Goal: Task Accomplishment & Management: Use online tool/utility

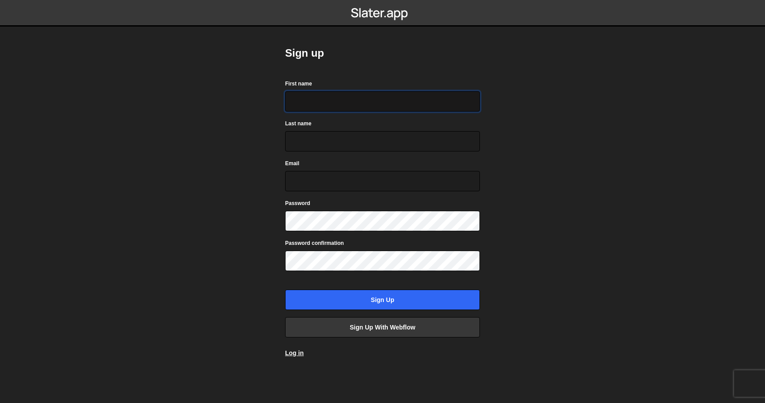
drag, startPoint x: 405, startPoint y: 99, endPoint x: 404, endPoint y: 89, distance: 10.2
click at [405, 99] on input "First name" at bounding box center [382, 101] width 195 height 20
type input "Herman"
type input "Tselinski"
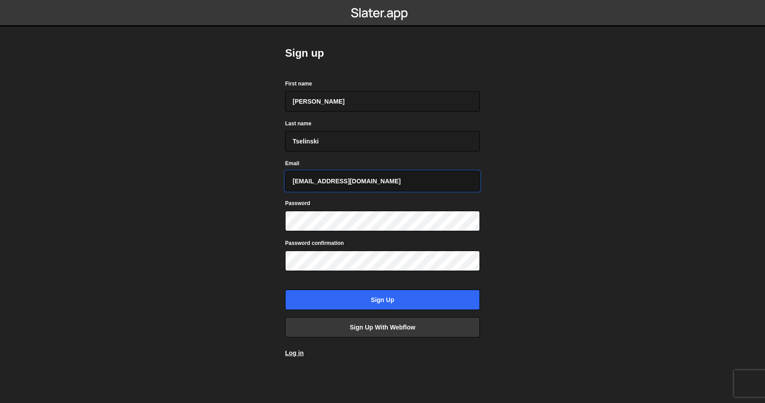
type input "hermantky@gmail.com"
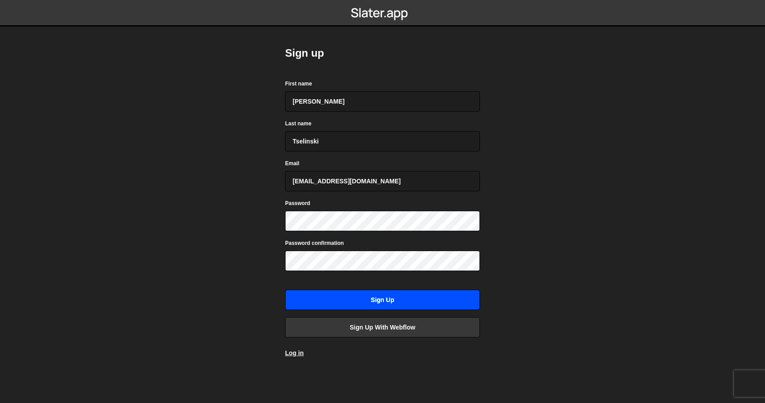
click at [414, 300] on input "Sign up" at bounding box center [382, 300] width 195 height 20
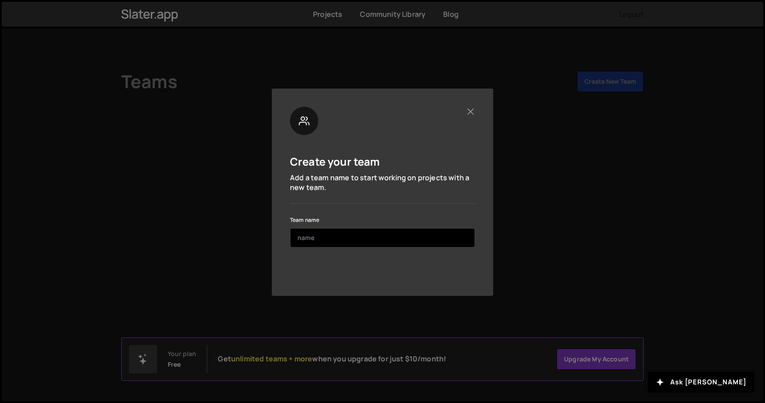
click at [386, 235] on input "text" at bounding box center [382, 237] width 185 height 19
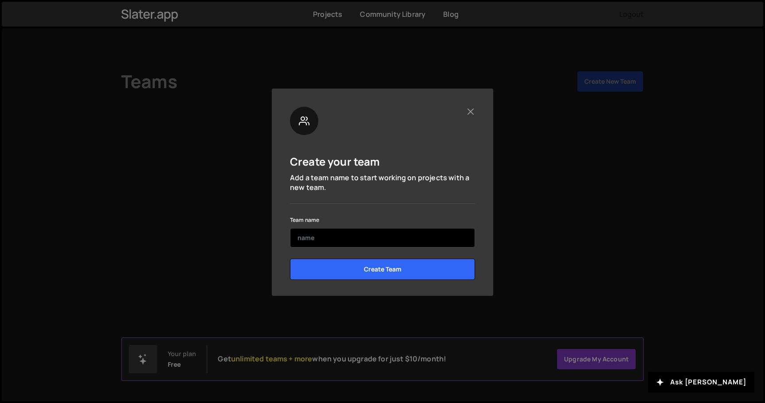
type input "H"
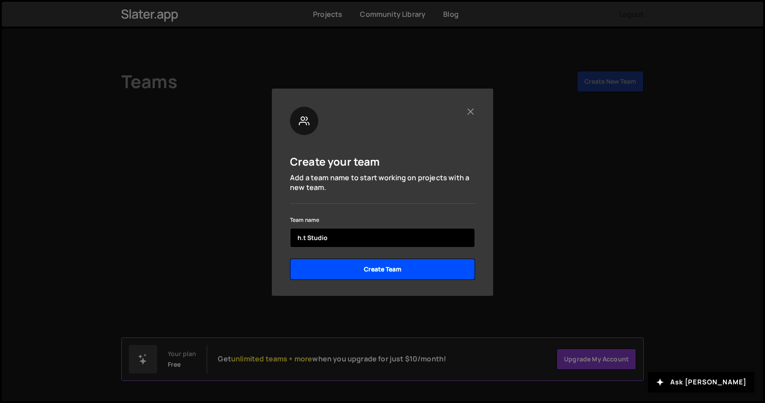
type input "h.t Studio"
click at [395, 275] on input "Create Team" at bounding box center [382, 269] width 185 height 21
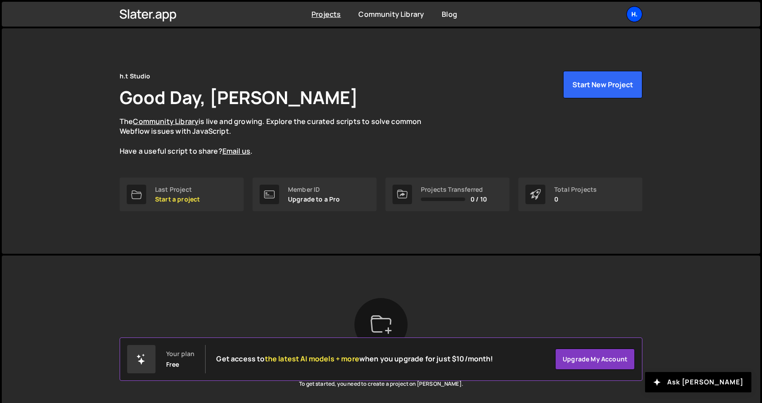
click at [636, 16] on div "h." at bounding box center [634, 14] width 16 height 16
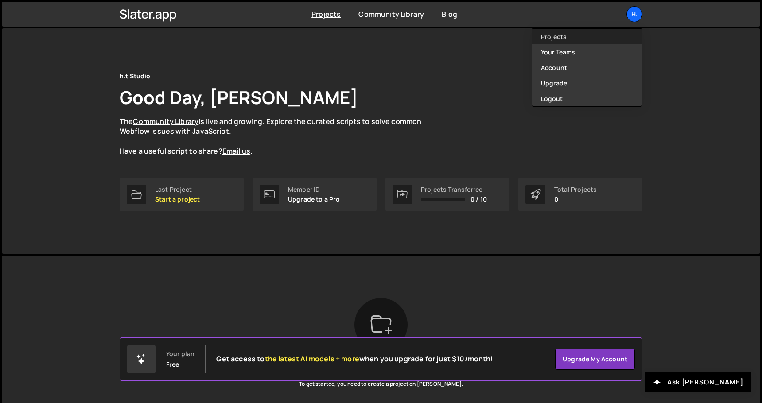
click at [615, 35] on link "Projects" at bounding box center [587, 36] width 110 height 15
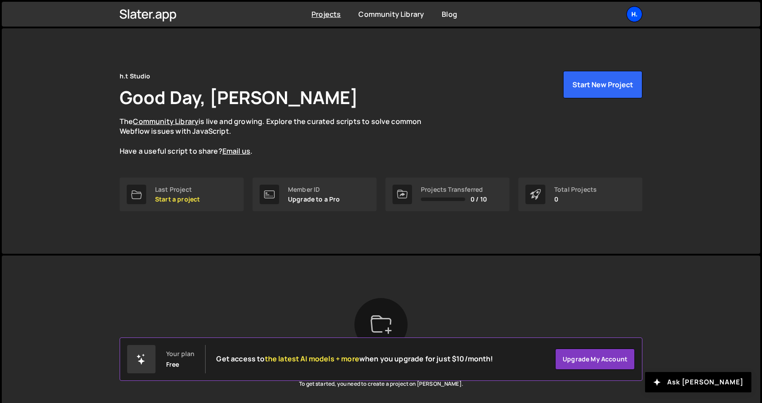
click at [635, 17] on div "h." at bounding box center [634, 14] width 16 height 16
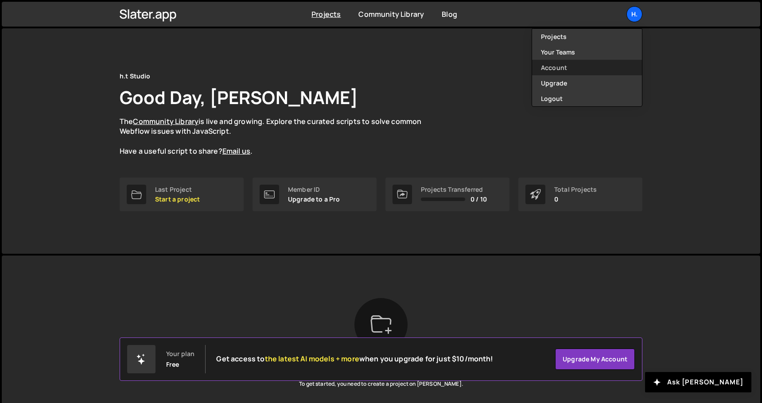
click at [602, 70] on link "Account" at bounding box center [587, 67] width 110 height 15
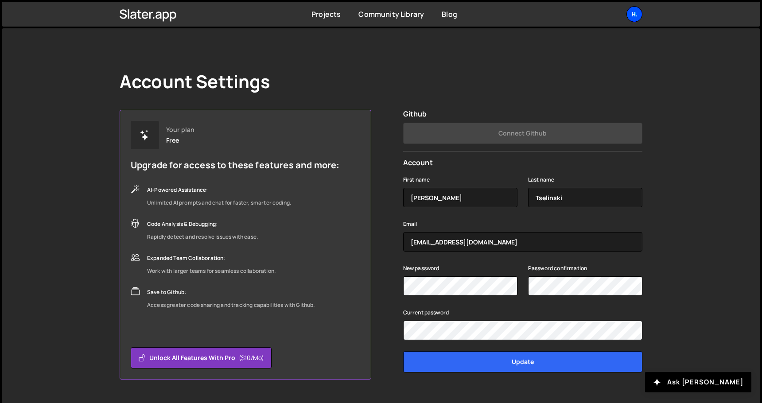
click at [634, 13] on div "h." at bounding box center [634, 14] width 16 height 16
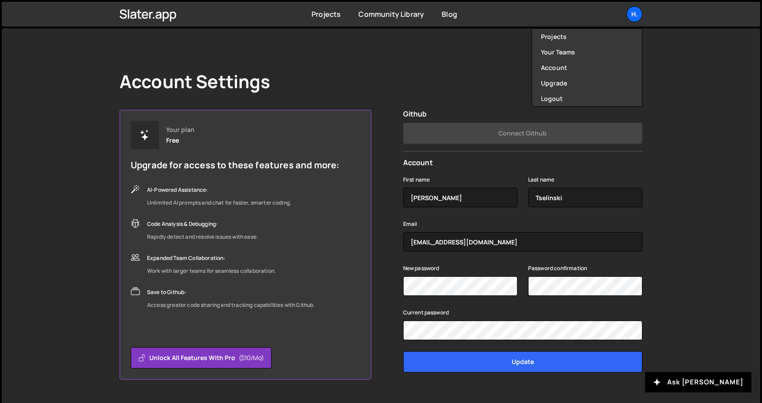
click at [465, 93] on div "Account Settings Your plan Free Upgrade for access to these features and more: …" at bounding box center [380, 225] width 549 height 394
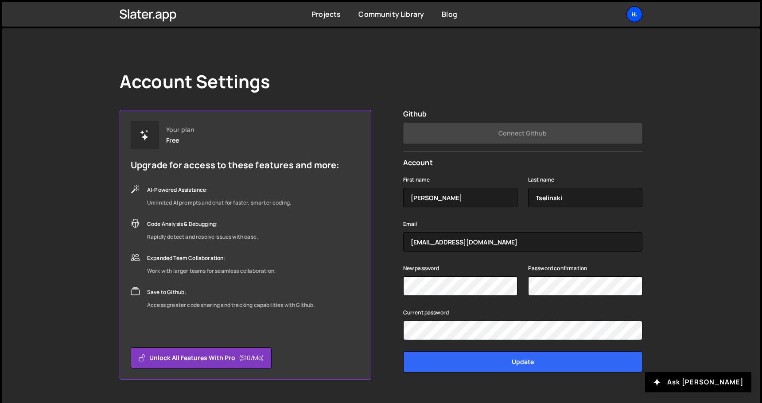
click at [632, 8] on div "h." at bounding box center [634, 14] width 16 height 16
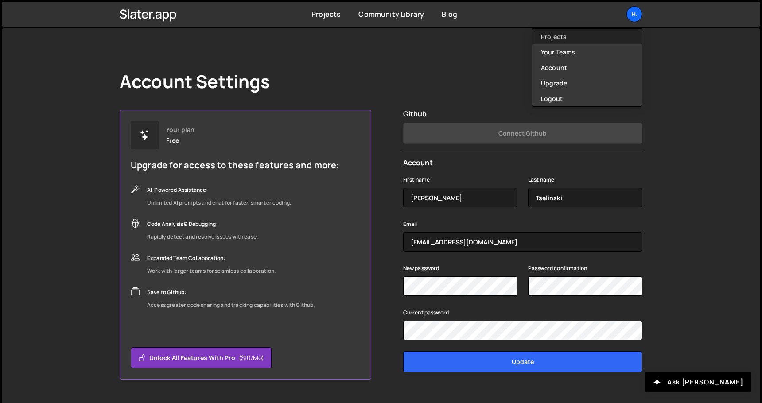
click at [592, 34] on link "Projects" at bounding box center [587, 36] width 110 height 15
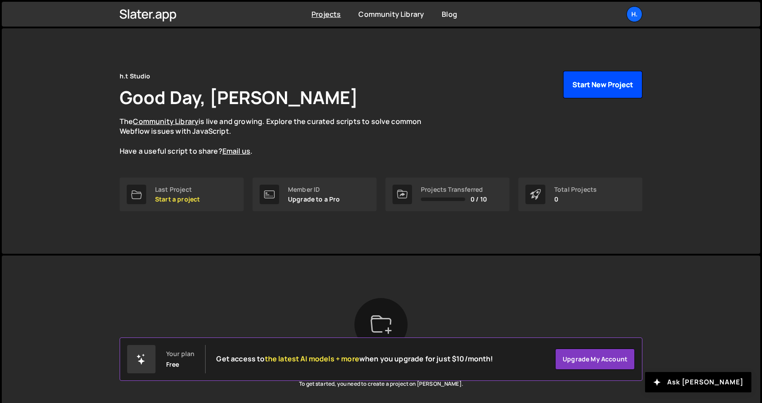
click at [591, 87] on button "Start New Project" at bounding box center [602, 84] width 79 height 27
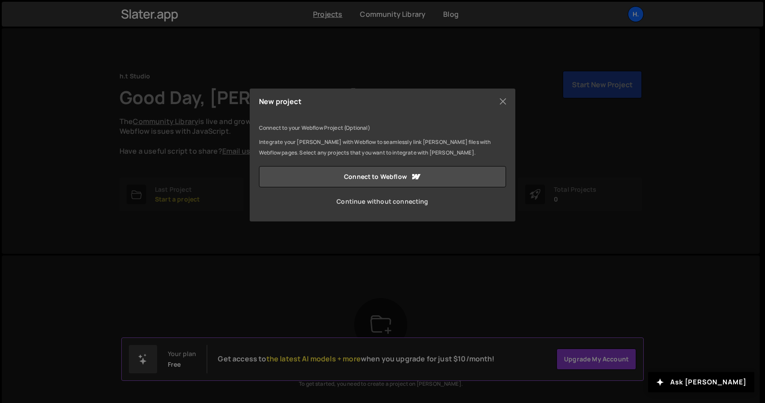
click at [383, 203] on link "Continue without connecting" at bounding box center [382, 201] width 247 height 21
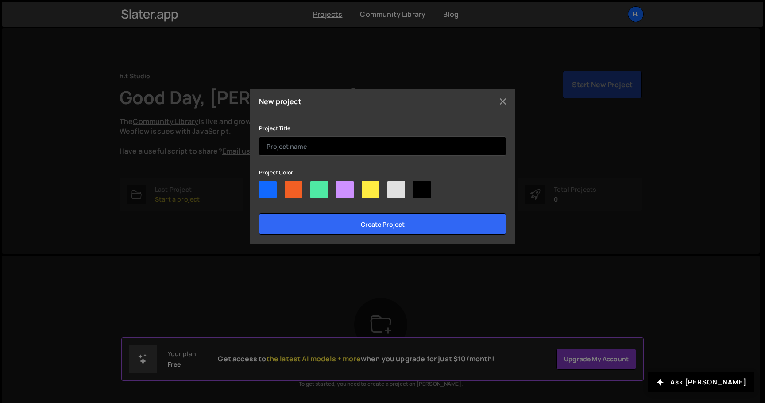
click at [296, 147] on input "text" at bounding box center [382, 145] width 247 height 19
type input "[DOMAIN_NAME]"
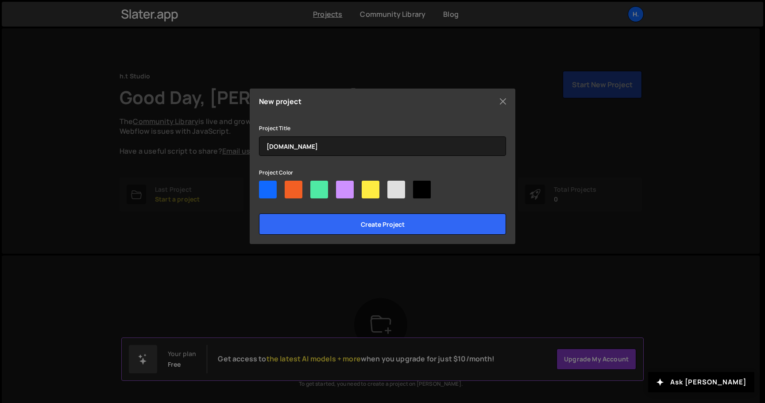
click at [351, 194] on div at bounding box center [345, 190] width 18 height 18
click at [342, 186] on input"] "radio" at bounding box center [339, 184] width 6 height 6
radio input"] "true"
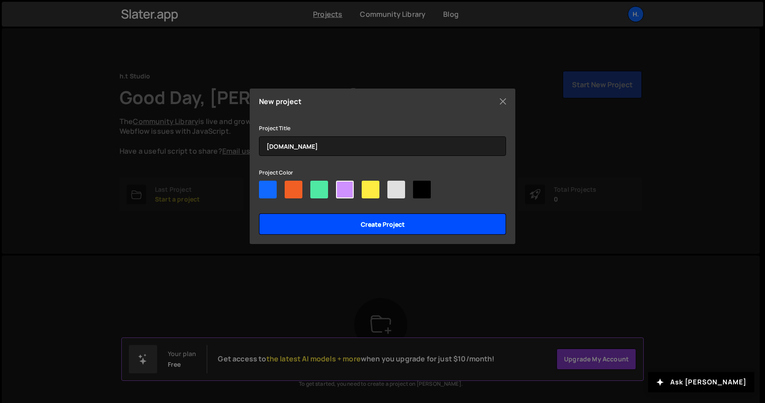
click at [360, 226] on input "Create project" at bounding box center [382, 223] width 247 height 21
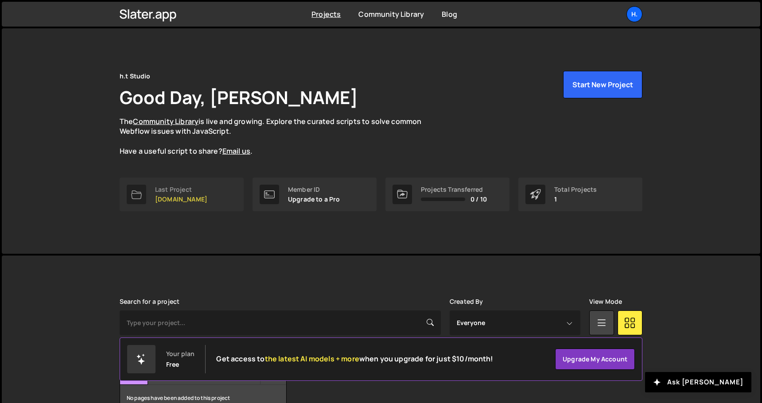
click at [201, 189] on link "Last Project lamad.one" at bounding box center [182, 195] width 124 height 34
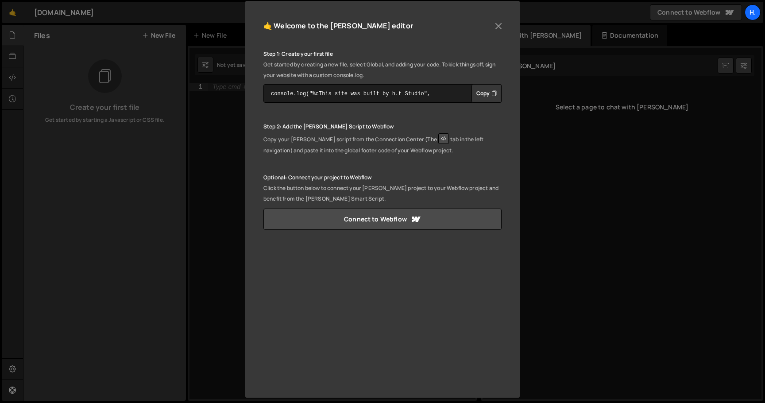
scroll to position [105, 0]
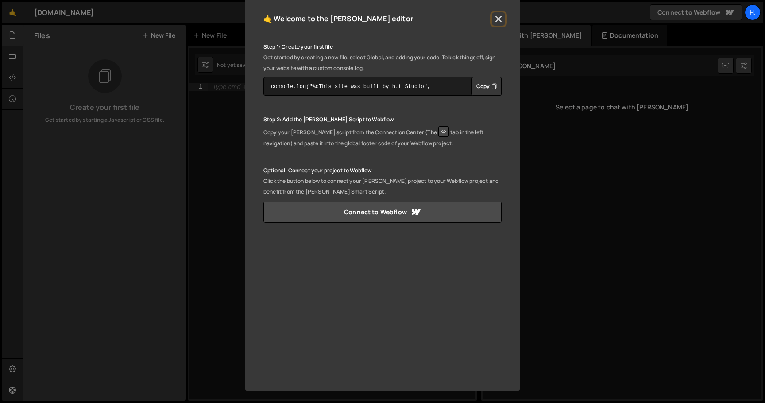
click at [494, 22] on button "Close" at bounding box center [498, 18] width 13 height 13
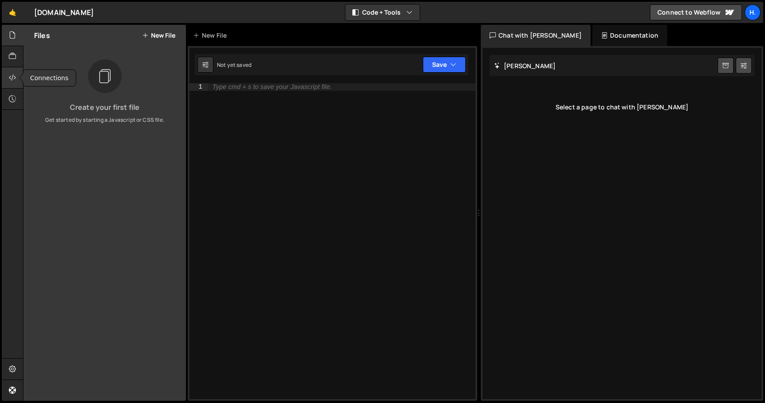
click at [13, 68] on div at bounding box center [13, 77] width 22 height 21
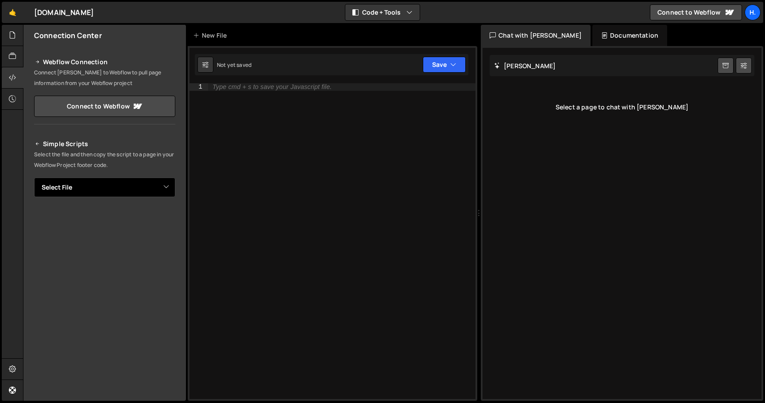
click at [120, 186] on select "Select File" at bounding box center [104, 187] width 141 height 19
click at [132, 185] on select "Select File" at bounding box center [104, 187] width 141 height 19
click at [223, 39] on div "New File" at bounding box center [211, 35] width 37 height 9
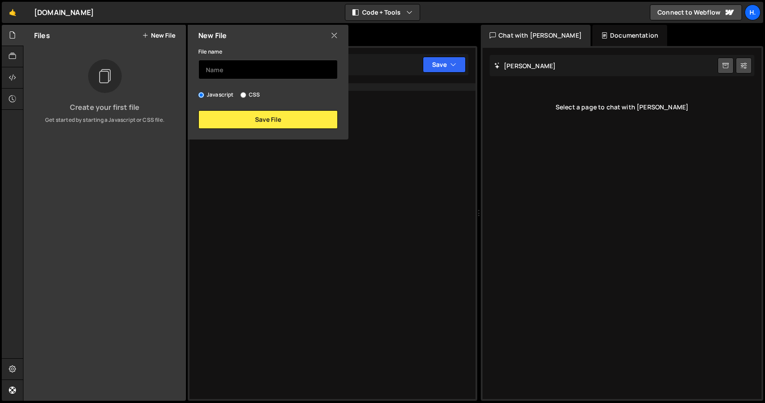
click at [232, 65] on input "text" at bounding box center [267, 69] width 139 height 19
type input "G"
type input "GSAP"
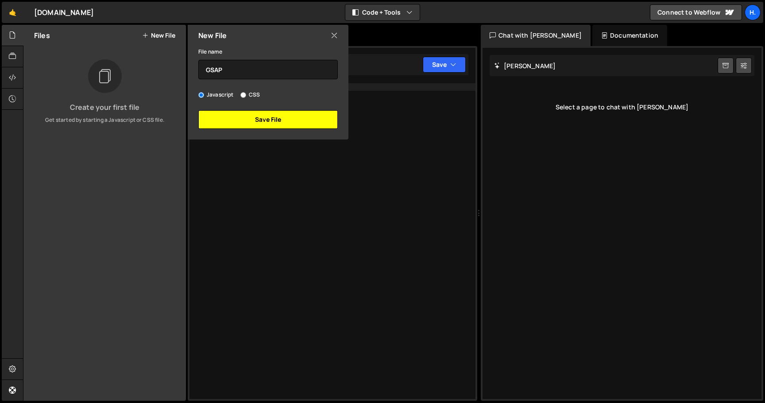
click at [263, 122] on button "Save File" at bounding box center [267, 119] width 139 height 19
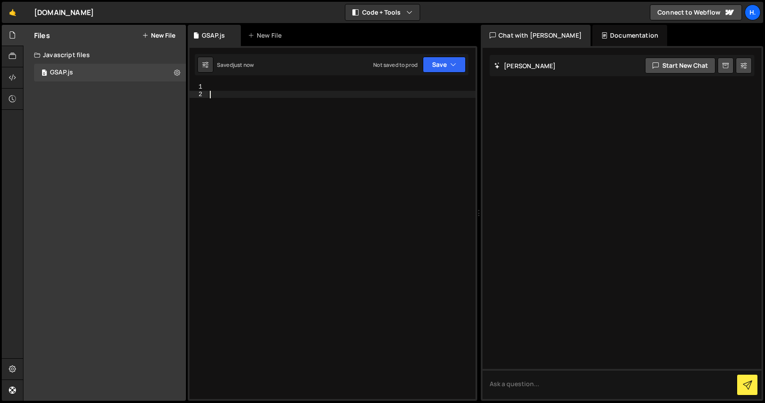
click at [295, 101] on div at bounding box center [341, 248] width 267 height 330
paste textarea "hirzid-kezcib-3Kabko"
type textarea "hirzid-kezcib-3Kabko"
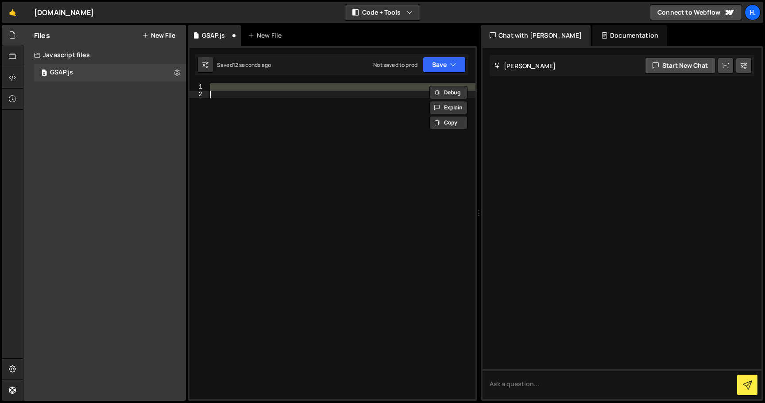
paste textarea "</script>"
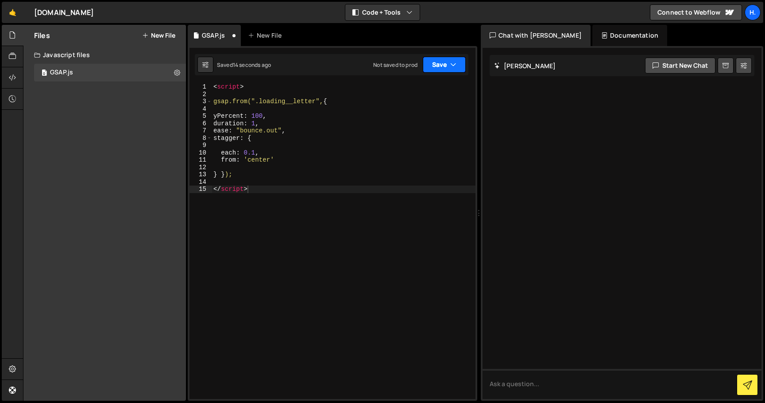
click at [436, 68] on button "Save" at bounding box center [444, 65] width 43 height 16
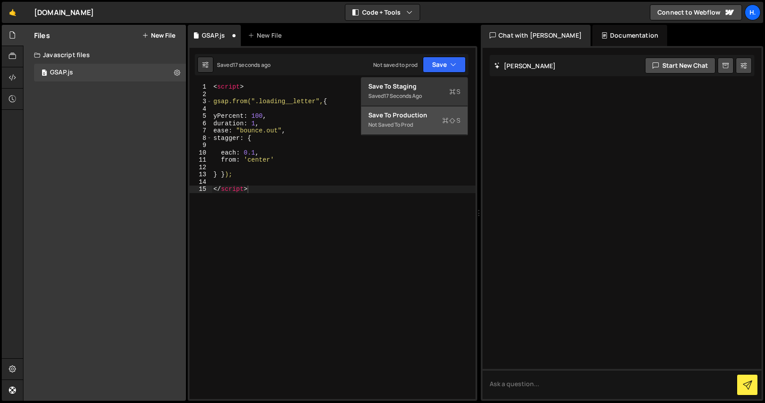
click at [419, 117] on div "Save to Production S" at bounding box center [414, 115] width 92 height 9
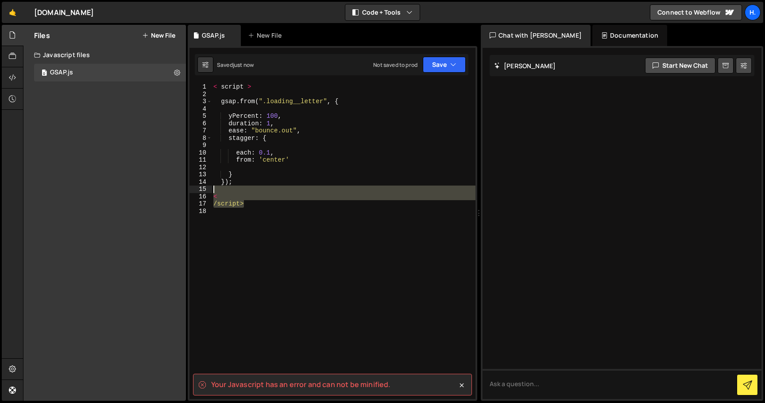
drag, startPoint x: 256, startPoint y: 203, endPoint x: 258, endPoint y: 188, distance: 14.7
click at [258, 188] on div "< script > gsap . from ( ".loading__letter" , { yPercent : 100 , duration : 1 ,…" at bounding box center [344, 248] width 264 height 330
type textarea "<"
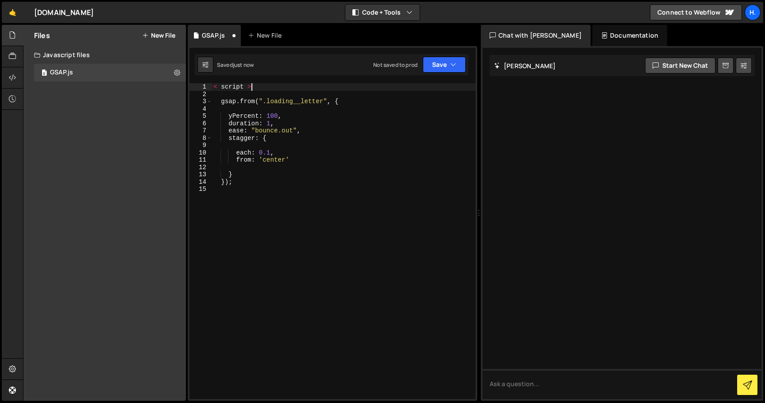
drag, startPoint x: 258, startPoint y: 84, endPoint x: 152, endPoint y: 83, distance: 106.3
click at [152, 84] on div "Files New File Create your first file Get started by starting a Javascript or C…" at bounding box center [394, 213] width 742 height 376
type textarea "< script >"
click at [456, 67] on icon "button" at bounding box center [453, 64] width 6 height 9
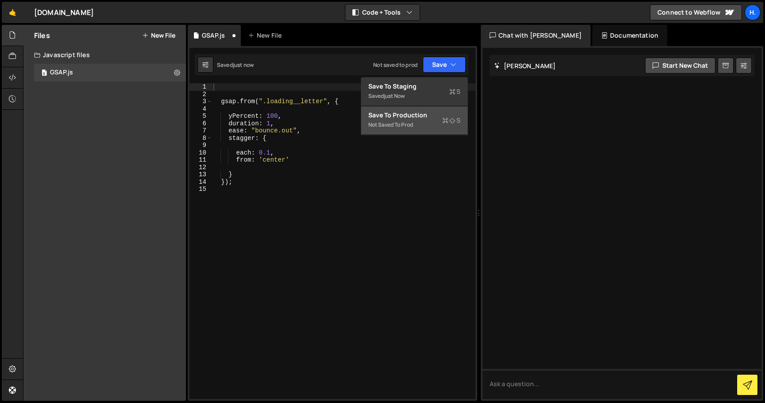
click at [429, 126] on div "Not saved to prod" at bounding box center [414, 125] width 92 height 11
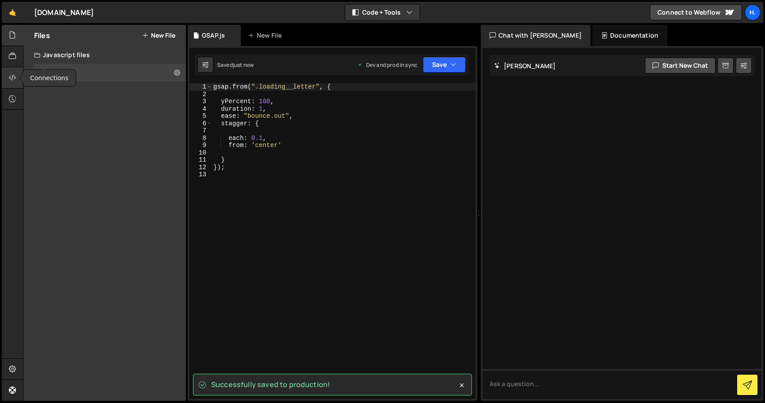
click at [17, 73] on div at bounding box center [13, 77] width 22 height 21
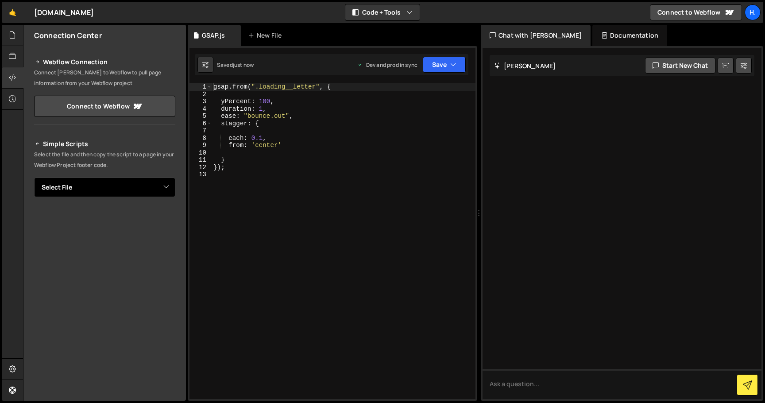
click at [88, 188] on select "Select File GSAP.js" at bounding box center [104, 187] width 141 height 19
select select "44707"
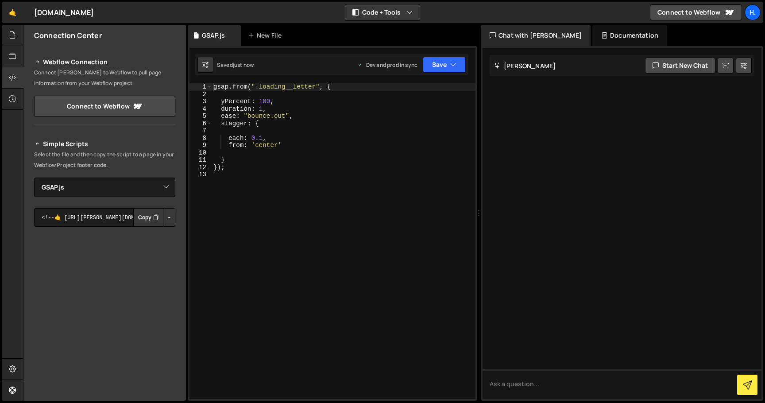
click at [140, 220] on button "Copy" at bounding box center [148, 217] width 30 height 19
drag, startPoint x: 248, startPoint y: 117, endPoint x: 272, endPoint y: 114, distance: 24.1
click at [272, 114] on div "gsap . from ( ".loading__letter" , { yPercent : 100 , duration : 1 , ease : "bo…" at bounding box center [344, 248] width 264 height 330
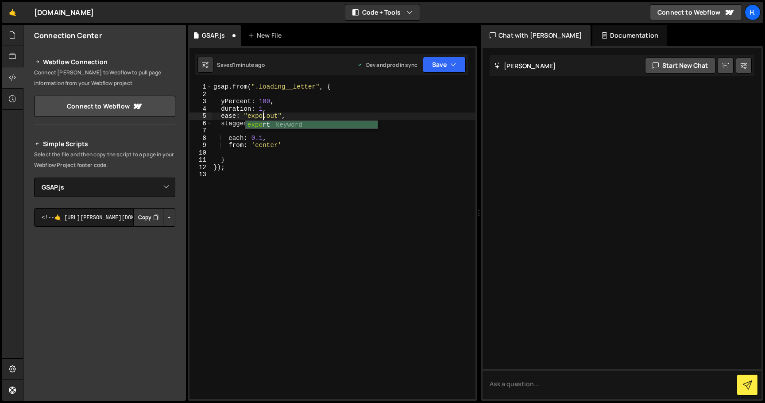
scroll to position [0, 3]
type textarea "ease: "expo.out","
click at [429, 68] on button "Save" at bounding box center [444, 65] width 43 height 16
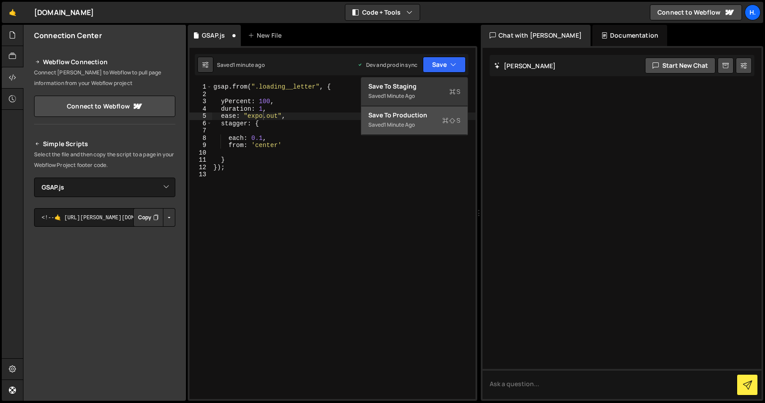
click at [419, 120] on div "Saved 1 minute ago" at bounding box center [414, 125] width 92 height 11
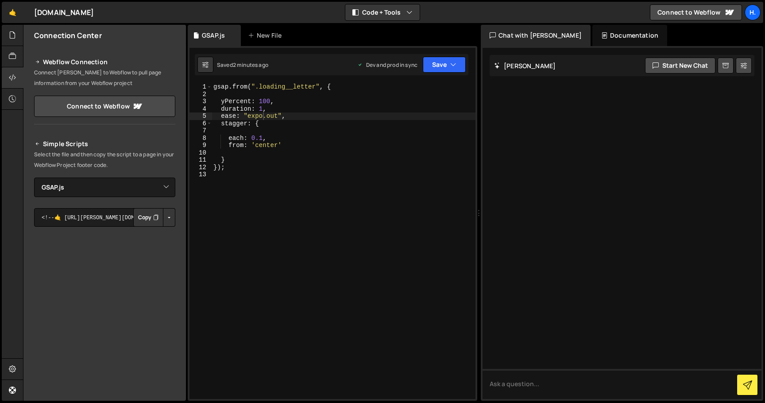
scroll to position [0, 0]
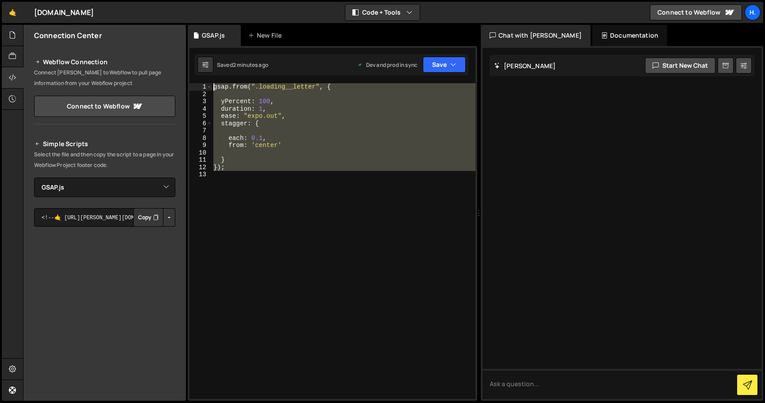
drag, startPoint x: 242, startPoint y: 170, endPoint x: 199, endPoint y: 88, distance: 92.7
click at [200, 84] on div "1 2 3 4 5 6 7 8 9 10 11 12 13 gsap . from ( ".loading__letter" , { yPercent : 1…" at bounding box center [332, 241] width 286 height 316
click at [233, 168] on div "gsap . from ( ".loading__letter" , { yPercent : 100 , duration : 1 , ease : "ex…" at bounding box center [344, 241] width 264 height 316
type textarea "});"
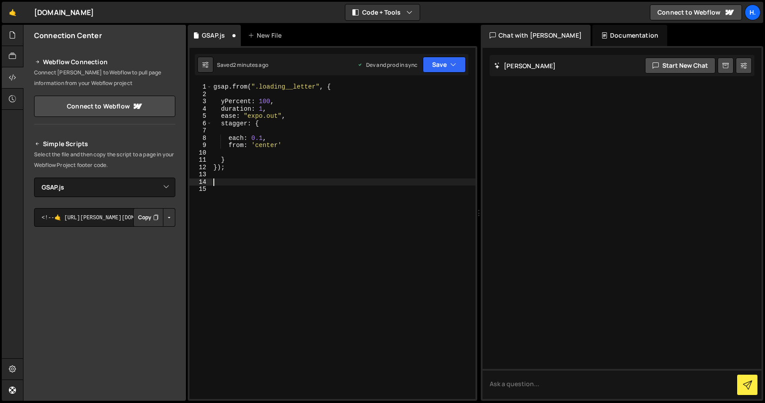
paste textarea "gsap.from(".loading__letter", {"
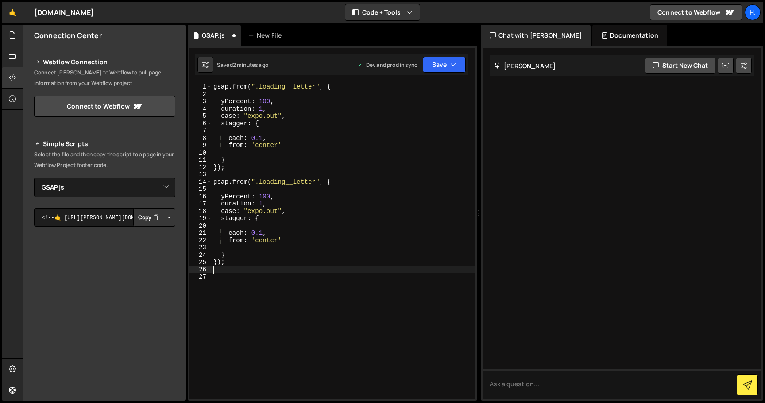
click at [239, 183] on div "gsap . from ( ".loading__letter" , { yPercent : 100 , duration : 1 , ease : "ex…" at bounding box center [344, 248] width 264 height 330
click at [263, 199] on div "gsap . from ( ".loading__letter" , { yPercent : 100 , duration : 1 , ease : "ex…" at bounding box center [344, 248] width 264 height 330
type textarea "yPercent: -100,"
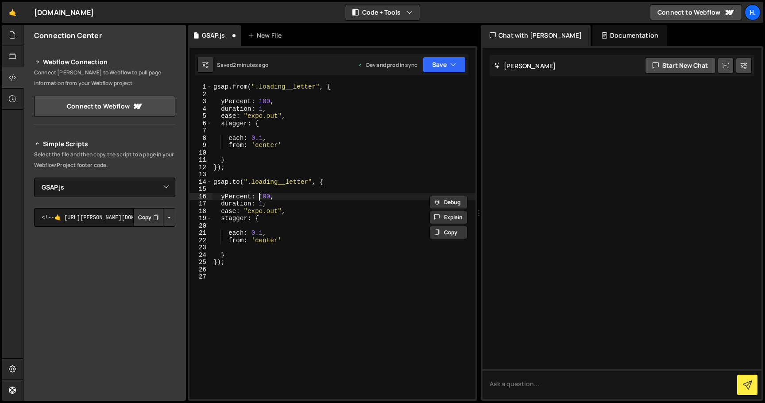
scroll to position [0, 3]
drag, startPoint x: 318, startPoint y: 177, endPoint x: 312, endPoint y: 188, distance: 12.7
click at [318, 177] on div "gsap . from ( ".loading__letter" , { yPercent : 100 , duration : 1 , ease : "ex…" at bounding box center [344, 248] width 264 height 330
click at [268, 205] on div "gsap . from ( ".loading__letter" , { yPercent : 100 , duration : 1 , ease : "ex…" at bounding box center [344, 248] width 264 height 330
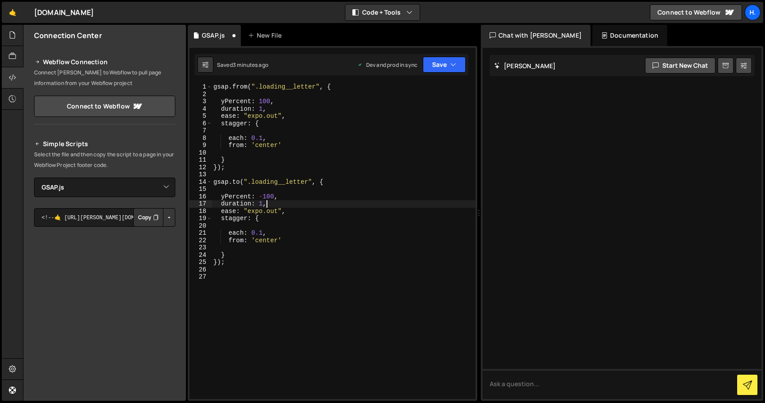
click at [228, 253] on div "gsap . from ( ".loading__letter" , { yPercent : 100 , duration : 1 , ease : "ex…" at bounding box center [344, 248] width 264 height 330
click at [290, 210] on div "gsap . from ( ".loading__letter" , { yPercent : 100 , duration : 1 , ease : "ex…" at bounding box center [344, 248] width 264 height 330
type textarea "ease: "expo.out","
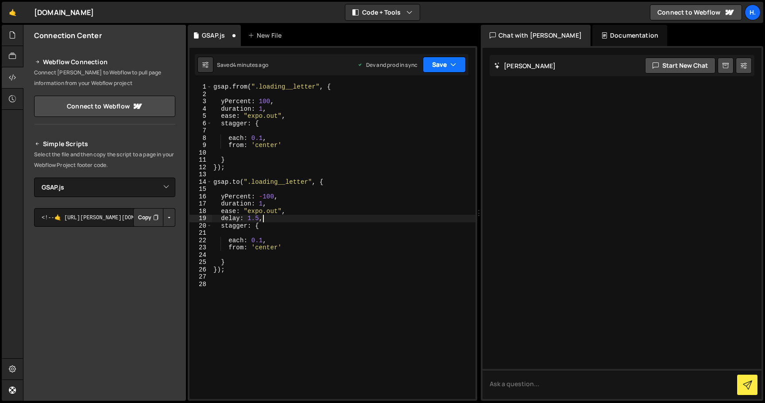
drag, startPoint x: 449, startPoint y: 62, endPoint x: 449, endPoint y: 69, distance: 7.1
click at [449, 62] on button "Save" at bounding box center [444, 65] width 43 height 16
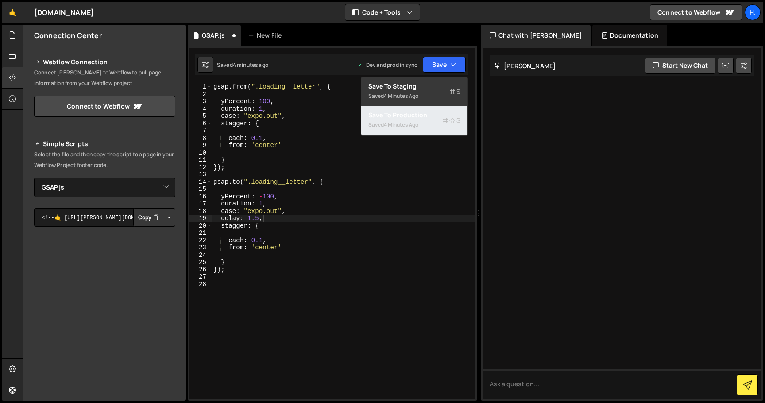
click at [433, 125] on div "Saved 4 minutes ago" at bounding box center [414, 125] width 92 height 11
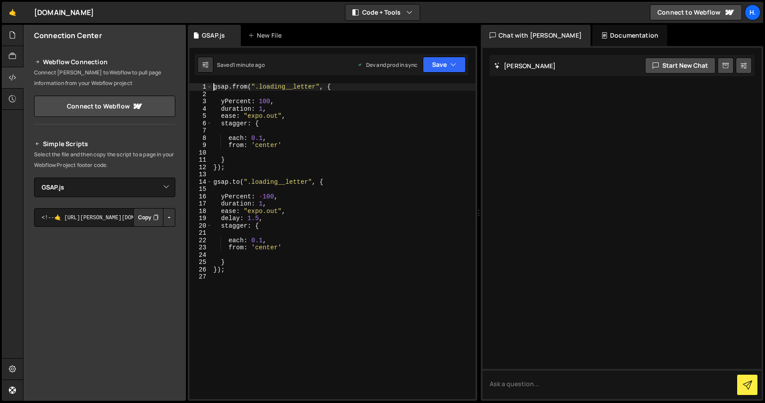
click at [212, 89] on div "gsap . from ( ".loading__letter" , { yPercent : 100 , duration : 1 , ease : "ex…" at bounding box center [344, 248] width 264 height 330
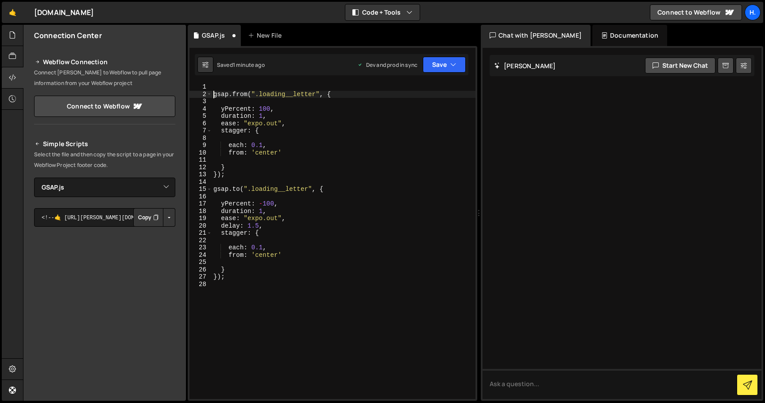
scroll to position [0, 0]
type textarea "gsap.from(".loading__letter", {"
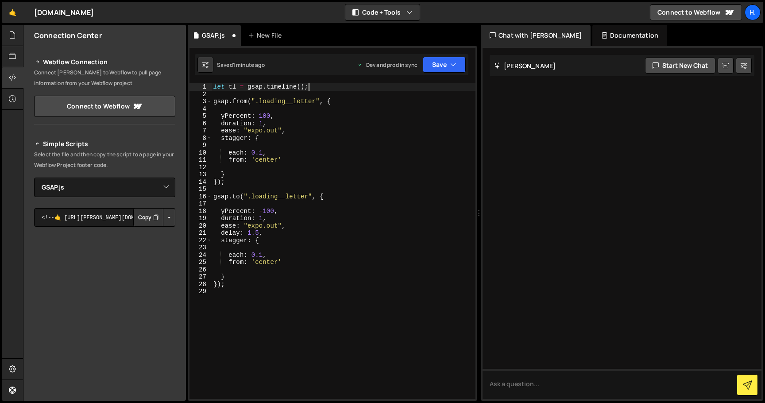
scroll to position [0, 6]
click at [222, 99] on div "let tl = gsap . timeline ( ) ; gsap . from ( ".loading__letter" , { yPercent : …" at bounding box center [344, 248] width 264 height 330
click at [222, 198] on div "let tl = gsap . timeline ( ) ; tl . from ( ".loading__letter" , { yPercent : 10…" at bounding box center [344, 248] width 264 height 330
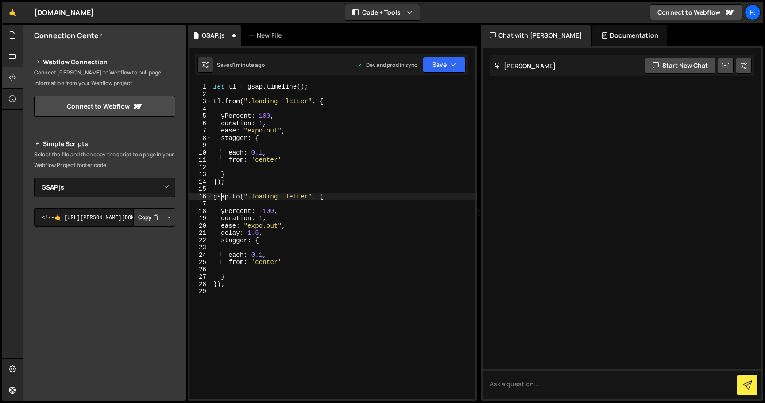
click at [222, 198] on div "let tl = gsap . timeline ( ) ; tl . from ( ".loading__letter" , { yPercent : 10…" at bounding box center [344, 248] width 264 height 330
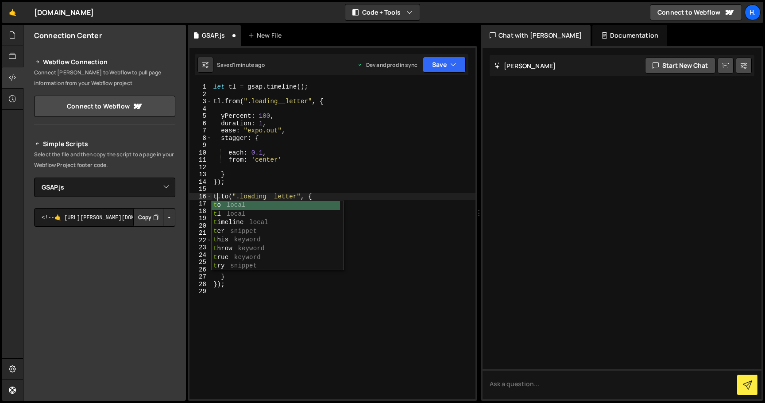
type textarea "tl.to(".loading__letter", {"
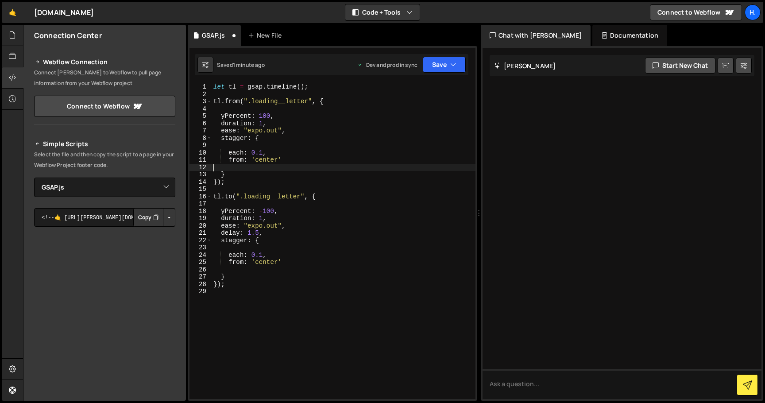
click at [286, 167] on div "let tl = gsap . timeline ( ) ; tl . from ( ".loading__letter" , { yPercent : 10…" at bounding box center [344, 248] width 264 height 330
click at [445, 73] on div "Saved 1 minute ago Dev and prod in sync Upgrade to Edit Save Save to Staging S …" at bounding box center [332, 64] width 274 height 21
click at [454, 64] on icon "button" at bounding box center [453, 64] width 6 height 9
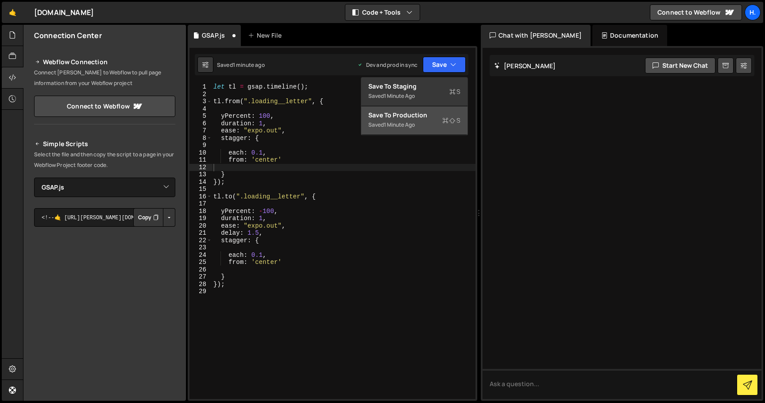
click at [439, 124] on div "Saved 1 minute ago" at bounding box center [414, 125] width 92 height 11
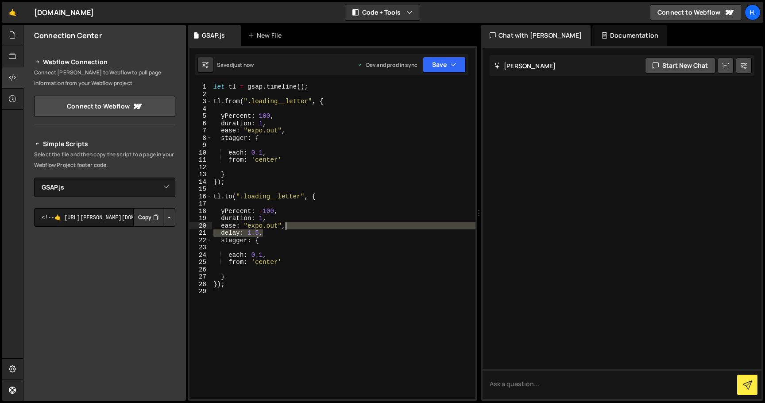
drag, startPoint x: 282, startPoint y: 236, endPoint x: 298, endPoint y: 226, distance: 19.3
click at [298, 226] on div "let tl = gsap . timeline ( ) ; tl . from ( ".loading__letter" , { yPercent : 10…" at bounding box center [344, 248] width 264 height 330
click at [461, 65] on button "Save" at bounding box center [444, 65] width 43 height 16
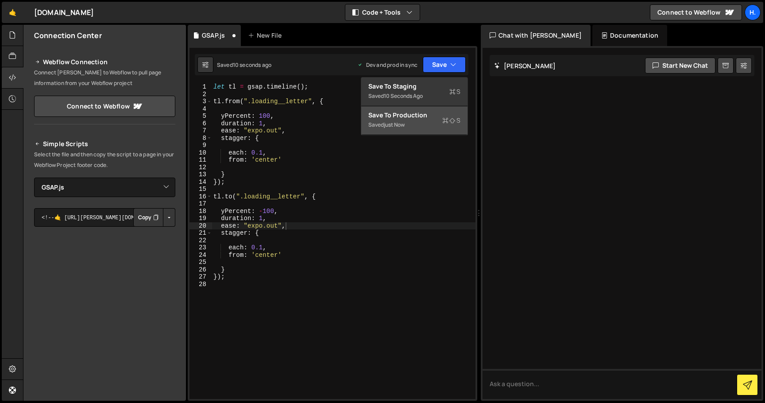
click at [429, 116] on div "Save to Production S" at bounding box center [414, 115] width 92 height 9
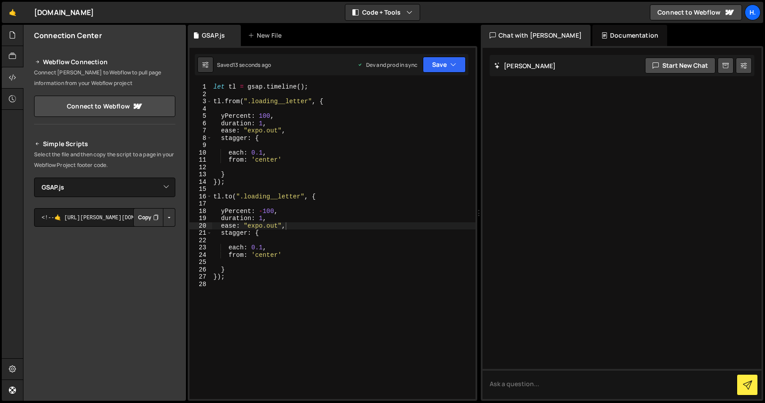
click at [263, 255] on div "let tl = gsap . timeline ( ) ; tl . from ( ".loading__letter" , { yPercent : 10…" at bounding box center [344, 248] width 264 height 330
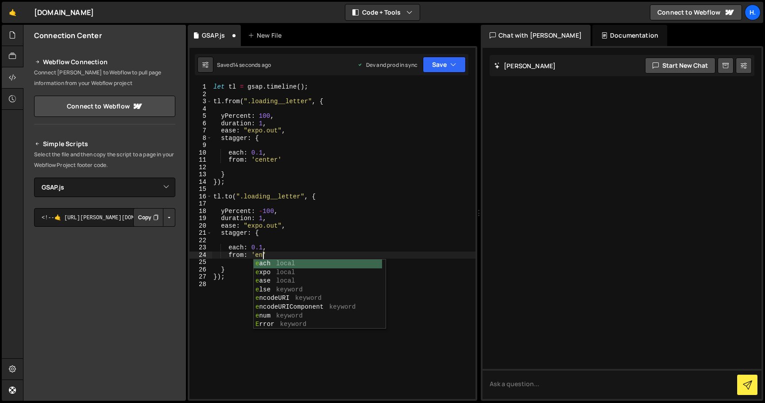
scroll to position [0, 4]
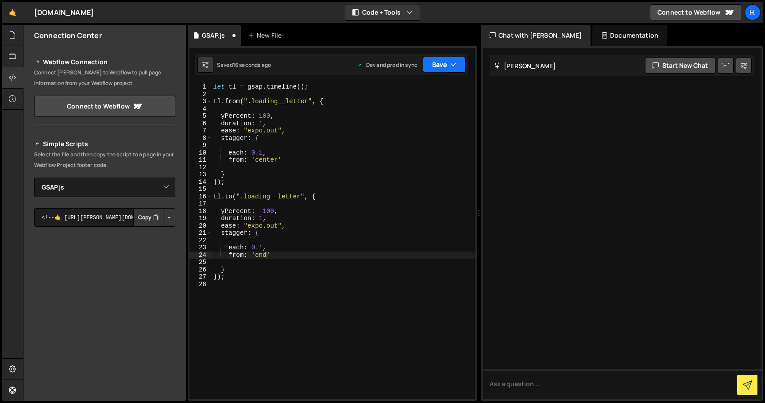
click at [444, 64] on button "Save" at bounding box center [444, 65] width 43 height 16
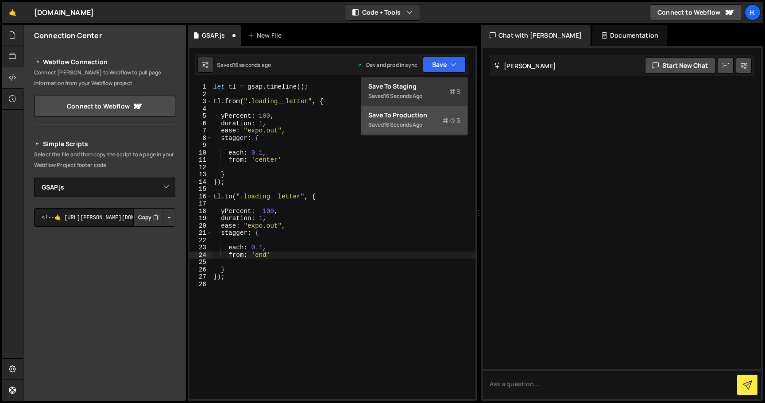
click at [429, 116] on div "Save to Production S" at bounding box center [414, 115] width 92 height 9
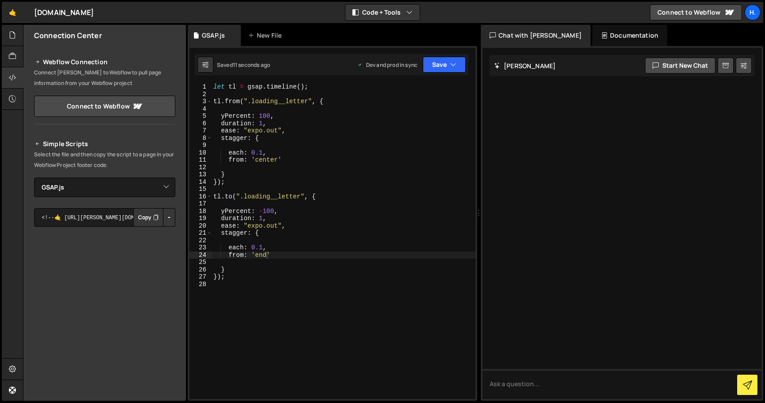
click at [263, 255] on div "let tl = gsap . timeline ( ) ; tl . from ( ".loading__letter" , { yPercent : 10…" at bounding box center [344, 248] width 264 height 330
drag, startPoint x: 263, startPoint y: 255, endPoint x: 263, endPoint y: 261, distance: 6.2
click at [263, 255] on div "let tl = gsap . timeline ( ) ; tl . from ( ".loading__letter" , { yPercent : 10…" at bounding box center [344, 248] width 264 height 330
click at [401, 129] on div "let tl = gsap . timeline ( ) ; tl . from ( ".loading__letter" , { yPercent : 10…" at bounding box center [344, 248] width 264 height 330
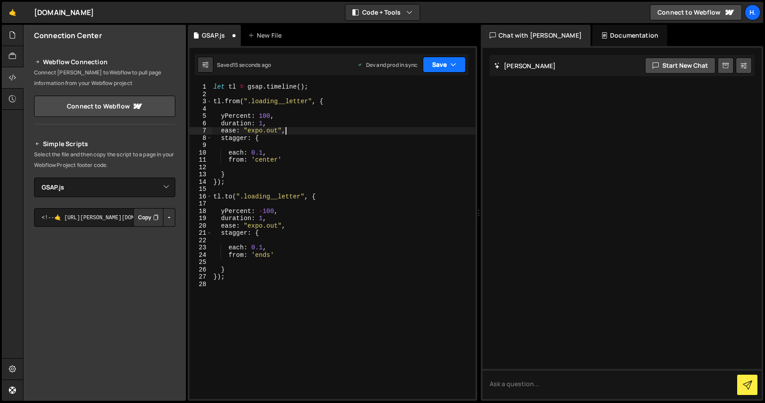
click at [445, 62] on button "Save" at bounding box center [444, 65] width 43 height 16
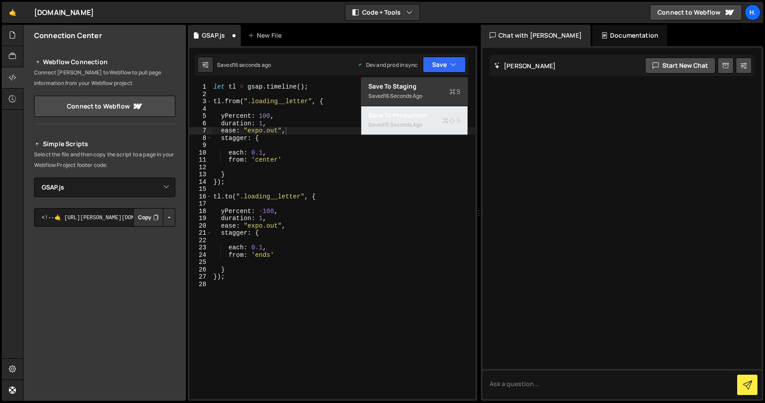
drag, startPoint x: 440, startPoint y: 117, endPoint x: 425, endPoint y: 126, distance: 17.5
click at [439, 117] on div "Save to Production S" at bounding box center [414, 115] width 92 height 9
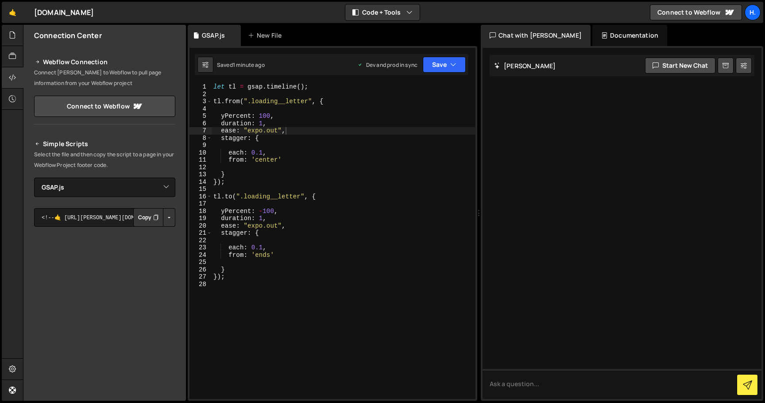
click at [268, 255] on div "let tl = gsap . timeline ( ) ; tl . from ( ".loading__letter" , { yPercent : 10…" at bounding box center [344, 248] width 264 height 330
click at [266, 226] on div "let tl = gsap . timeline ( ) ; tl . from ( ".loading__letter" , { yPercent : 10…" at bounding box center [344, 248] width 264 height 330
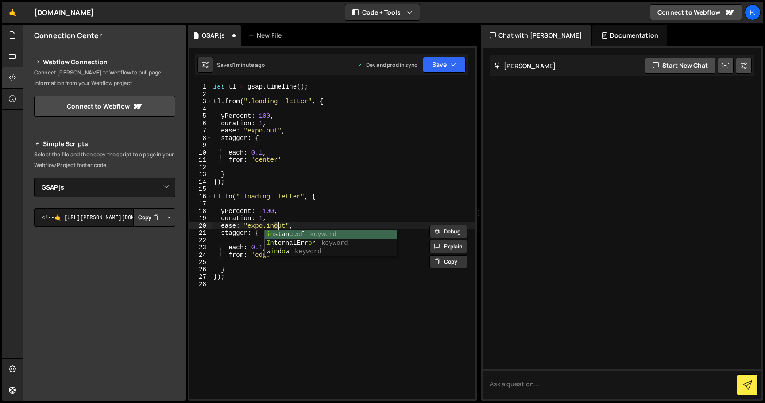
scroll to position [0, 4]
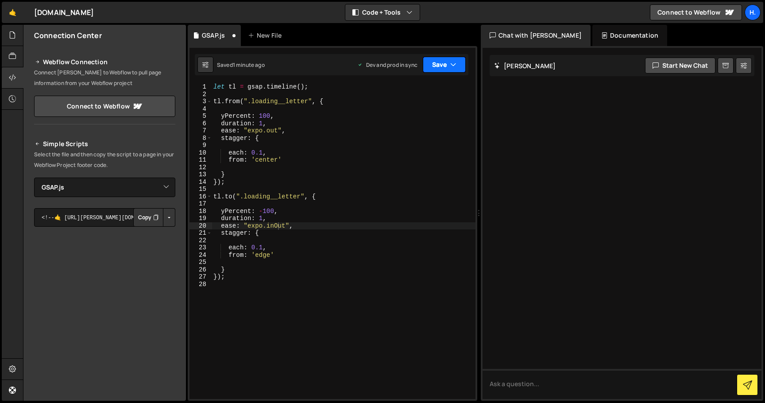
click at [444, 68] on button "Save" at bounding box center [444, 65] width 43 height 16
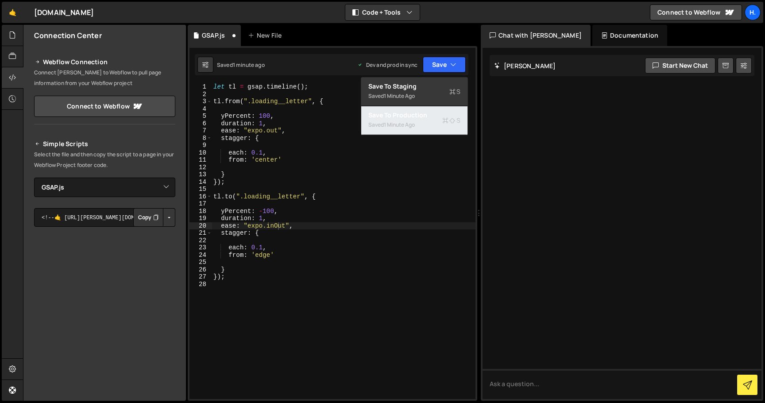
drag, startPoint x: 441, startPoint y: 117, endPoint x: 437, endPoint y: 120, distance: 4.7
click at [441, 119] on div "Save to Production S" at bounding box center [414, 115] width 92 height 9
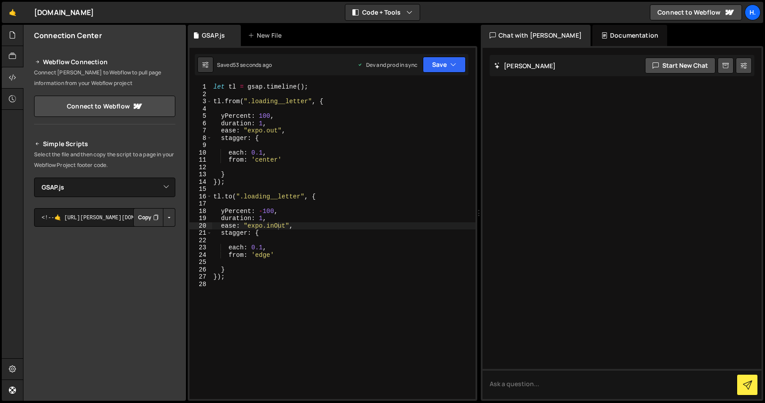
scroll to position [0, 4]
click at [263, 255] on div "let tl = gsap . timeline ( ) ; tl . from ( ".loading__letter" , { yPercent : 10…" at bounding box center [344, 248] width 264 height 330
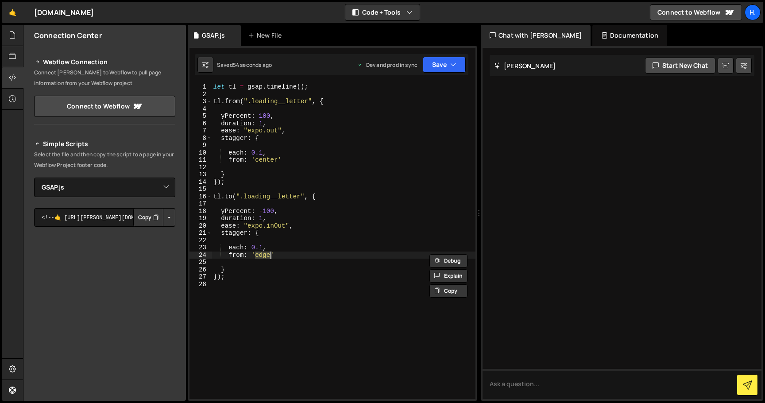
click at [271, 254] on div "let tl = gsap . timeline ( ) ; tl . from ( ".loading__letter" , { yPercent : 10…" at bounding box center [344, 241] width 264 height 316
click at [442, 65] on button "Save" at bounding box center [444, 65] width 43 height 16
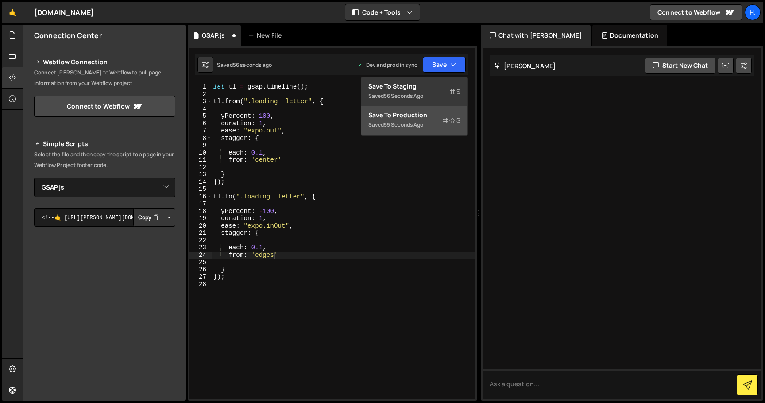
click at [433, 122] on div "Saved 55 seconds ago" at bounding box center [414, 125] width 92 height 11
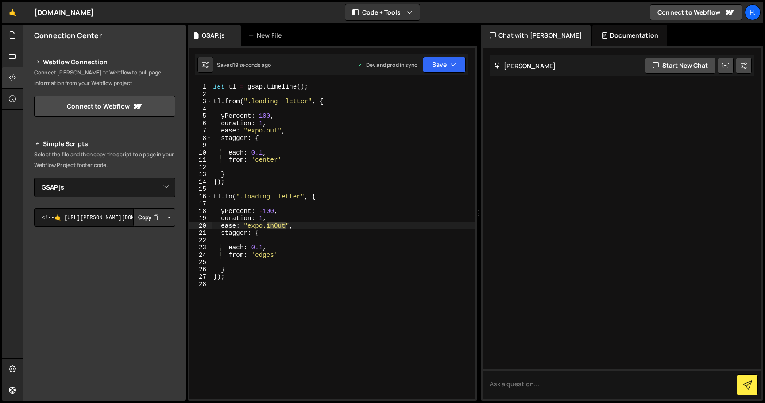
drag, startPoint x: 287, startPoint y: 224, endPoint x: 267, endPoint y: 227, distance: 20.5
click at [267, 227] on div "let tl = gsap . timeline ( ) ; tl . from ( ".loading__letter" , { yPercent : 10…" at bounding box center [344, 248] width 264 height 330
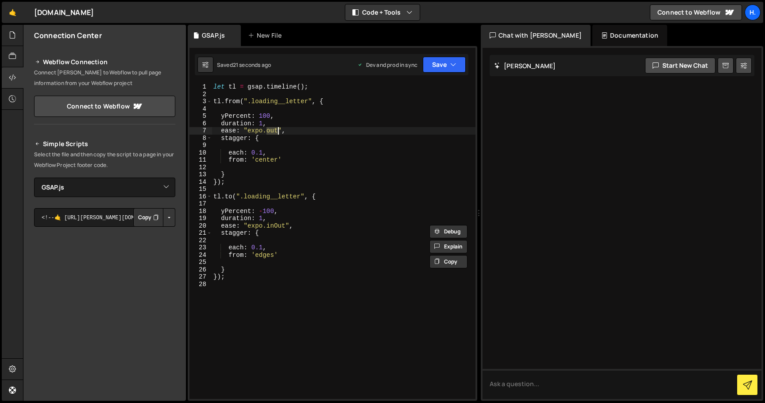
drag, startPoint x: 266, startPoint y: 132, endPoint x: 276, endPoint y: 137, distance: 11.9
click at [278, 133] on div "let tl = gsap . timeline ( ) ; tl . from ( ".loading__letter" , { yPercent : 10…" at bounding box center [344, 248] width 264 height 330
paste textarea "inO"
click at [448, 64] on button "Save" at bounding box center [444, 65] width 43 height 16
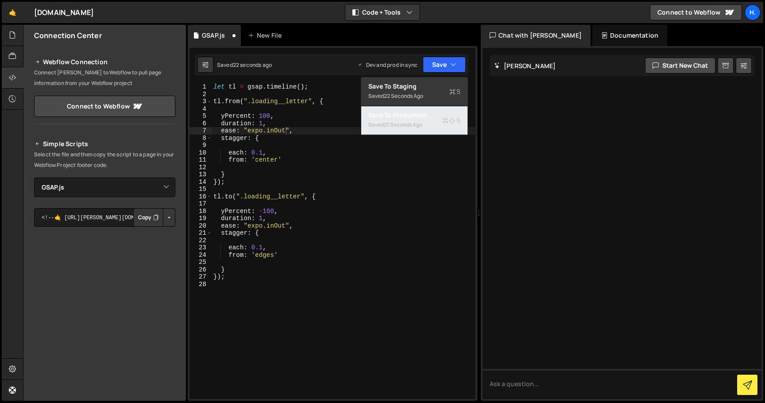
drag, startPoint x: 424, startPoint y: 118, endPoint x: 418, endPoint y: 123, distance: 8.0
click at [424, 118] on div "Save to Production S" at bounding box center [414, 115] width 92 height 9
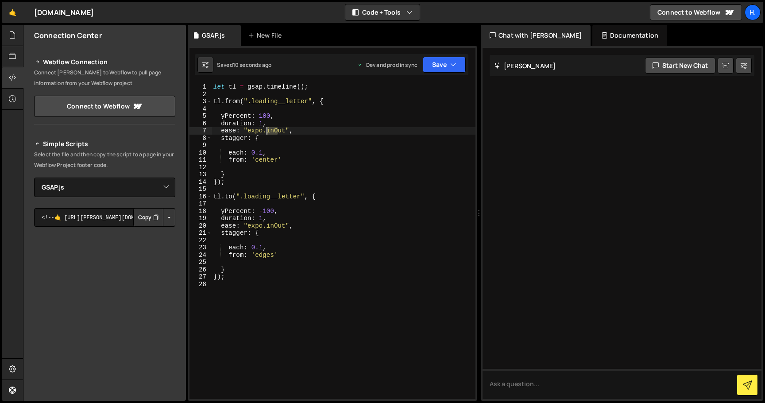
drag, startPoint x: 278, startPoint y: 130, endPoint x: 265, endPoint y: 144, distance: 19.5
click at [267, 132] on div "let tl = gsap . timeline ( ) ; tl . from ( ".loading__letter" , { yPercent : 10…" at bounding box center [344, 248] width 264 height 330
drag, startPoint x: 278, startPoint y: 225, endPoint x: 263, endPoint y: 228, distance: 14.9
click at [267, 227] on div "let tl = gsap . timeline ( ) ; tl . from ( ".loading__letter" , { yPercent : 10…" at bounding box center [344, 248] width 264 height 330
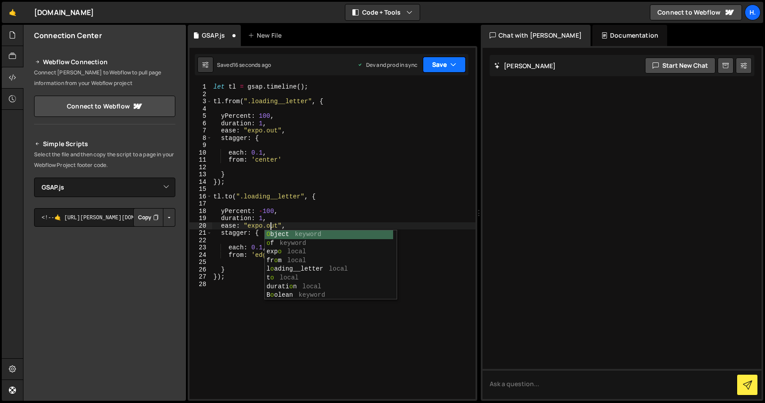
click at [452, 65] on icon "button" at bounding box center [453, 64] width 6 height 9
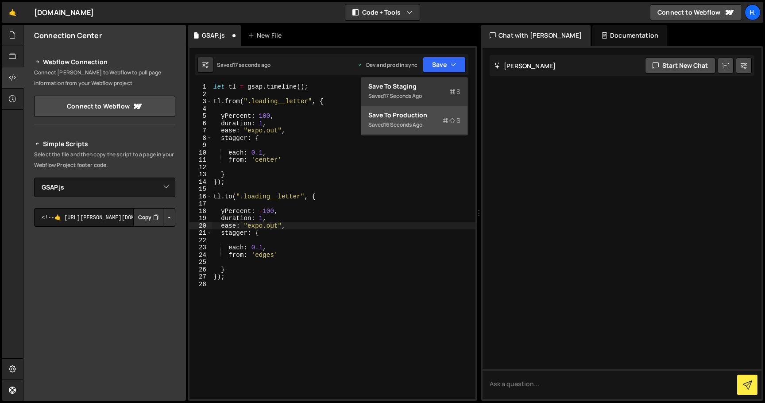
click at [433, 118] on div "Save to Production S" at bounding box center [414, 115] width 92 height 9
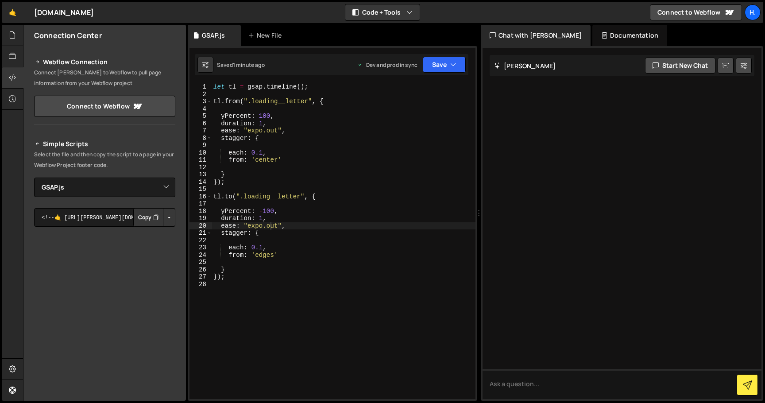
scroll to position [0, 0]
click at [242, 268] on div "let tl = gsap . timeline ( ) ; tl . from ( ".loading__letter" , { yPercent : 10…" at bounding box center [344, 248] width 264 height 330
click at [290, 227] on div "let tl = gsap . timeline ( ) ; tl . from ( ".loading__letter" , { yPercent : 10…" at bounding box center [344, 248] width 264 height 330
type textarea "ease: "expo.out","
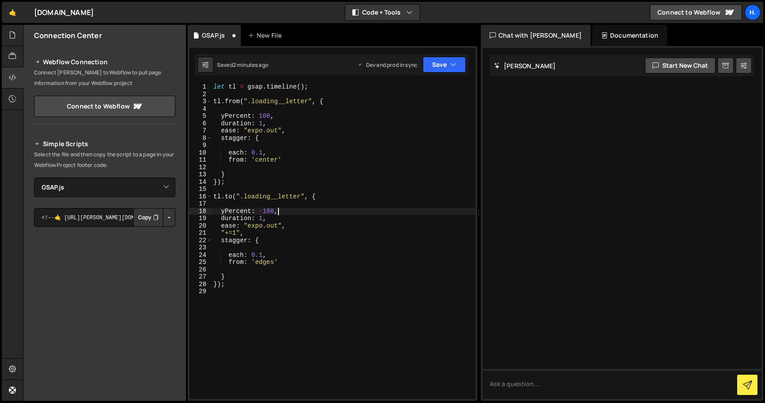
click at [290, 211] on div "let tl = gsap . timeline ( ) ; tl . from ( ".loading__letter" , { yPercent : 10…" at bounding box center [344, 248] width 264 height 330
click at [437, 69] on button "Save" at bounding box center [444, 65] width 43 height 16
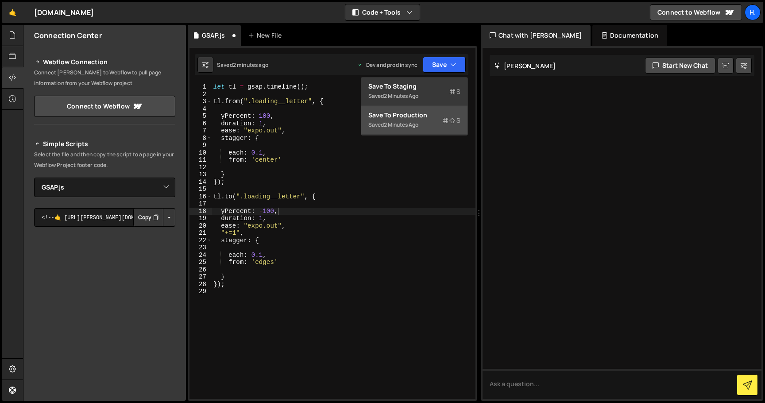
click at [424, 120] on div "Saved 2 minutes ago" at bounding box center [414, 125] width 92 height 11
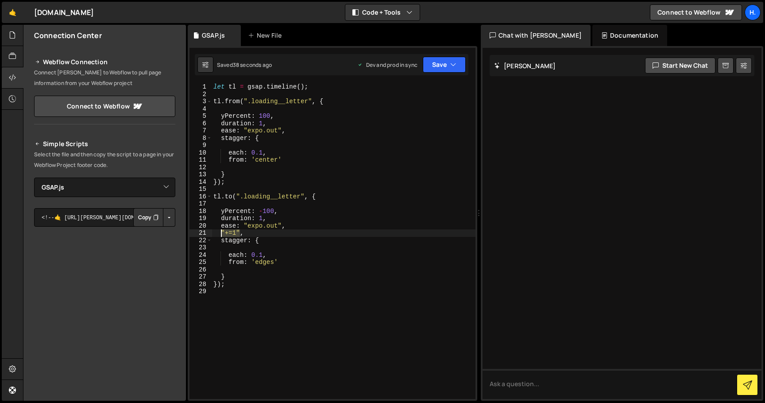
drag, startPoint x: 240, startPoint y: 232, endPoint x: 221, endPoint y: 234, distance: 18.7
click at [222, 233] on div "let tl = gsap . timeline ( ) ; tl . from ( ".loading__letter" , { yPercent : 10…" at bounding box center [344, 248] width 264 height 330
type textarea ","
click at [316, 196] on div "let tl = gsap . timeline ( ) ; tl . from ( ".loading__letter" , { yPercent : 10…" at bounding box center [344, 248] width 264 height 330
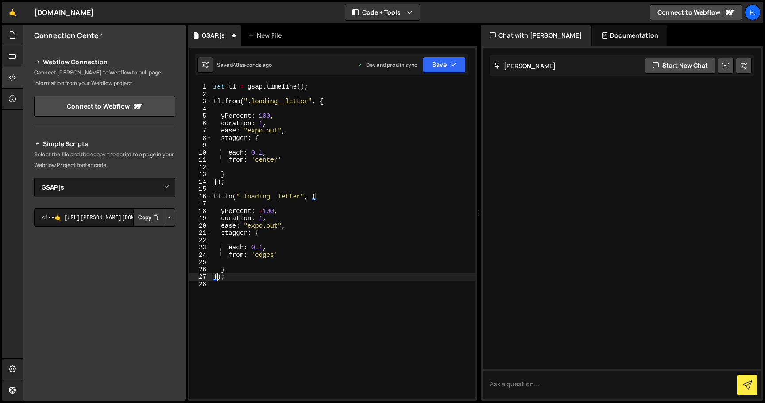
drag, startPoint x: 218, startPoint y: 276, endPoint x: 223, endPoint y: 292, distance: 16.8
click at [218, 278] on div "let tl = gsap . timeline ( ) ; tl . from ( ".loading__letter" , { yPercent : 10…" at bounding box center [344, 248] width 264 height 330
paste textarea ""+=1""
click at [452, 64] on icon "button" at bounding box center [453, 64] width 6 height 9
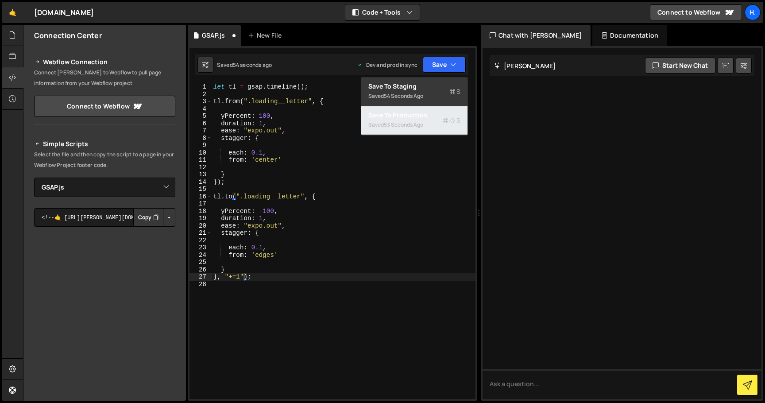
click at [426, 119] on div "Save to Production S" at bounding box center [414, 115] width 92 height 9
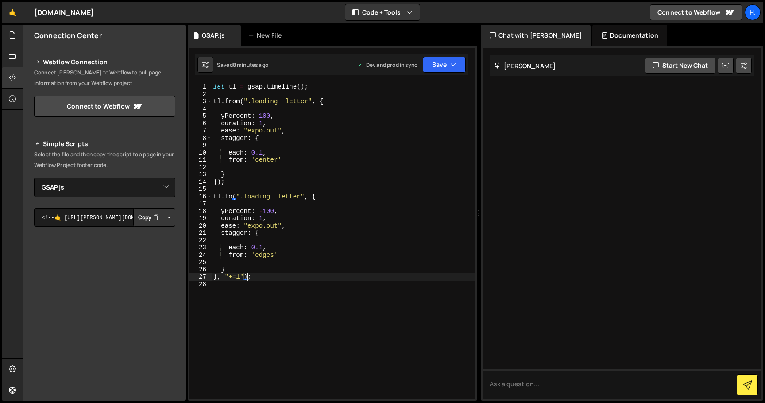
click at [246, 276] on div "let tl = gsap . timeline ( ) ; tl . from ( ".loading__letter" , { yPercent : 10…" at bounding box center [344, 248] width 264 height 330
type textarea ".from(".entry__bg", {);"
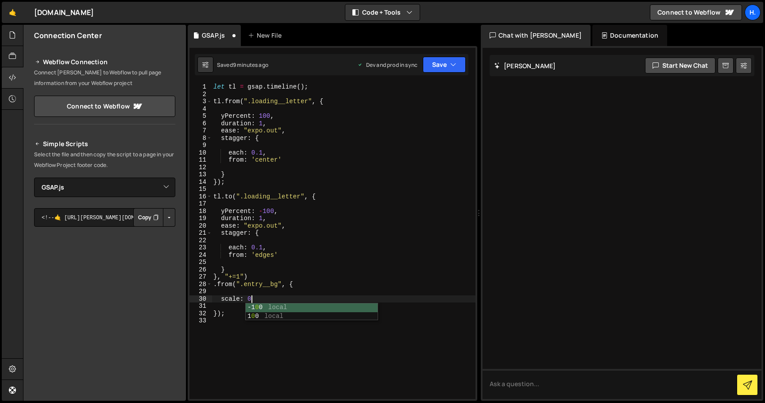
scroll to position [0, 3]
type textarea "scale: 0.5,"
type textarea "autoAlpha: 0,"
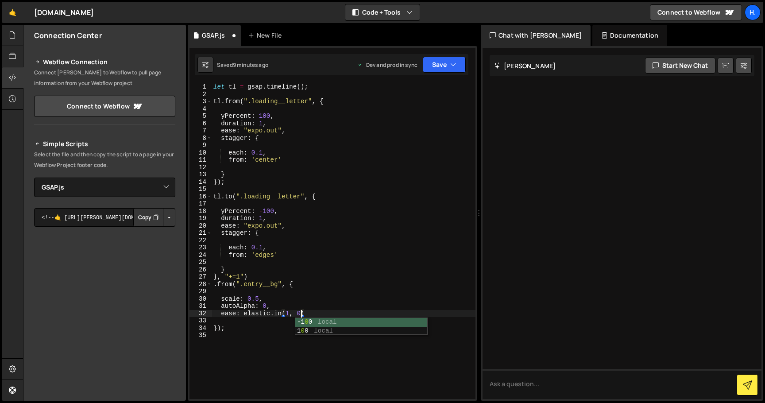
scroll to position [0, 6]
click at [458, 61] on button "Save" at bounding box center [444, 65] width 43 height 16
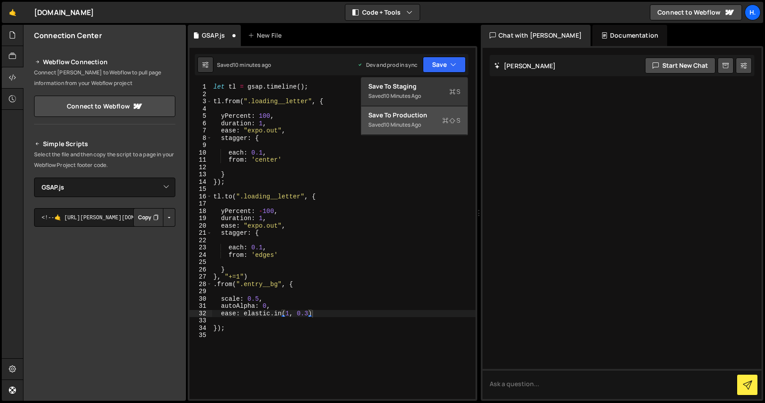
click at [429, 117] on div "Save to Production S" at bounding box center [414, 115] width 92 height 9
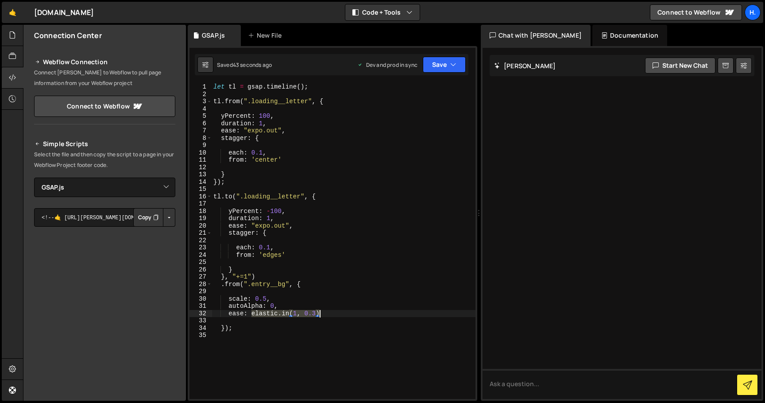
drag, startPoint x: 252, startPoint y: 314, endPoint x: 321, endPoint y: 315, distance: 69.1
click at [321, 315] on div "let tl = gsap . timeline ( ) ; tl . from ( ".loading__letter" , { yPercent : 10…" at bounding box center [344, 248] width 264 height 330
click at [433, 65] on button "Save" at bounding box center [444, 65] width 43 height 16
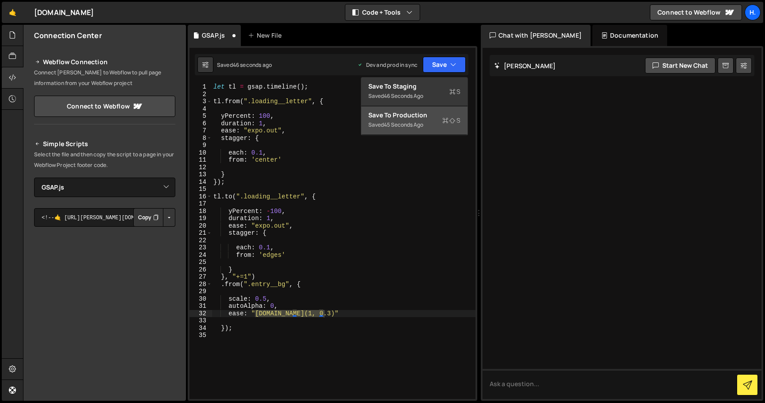
click at [428, 107] on button "Save to Production S Saved 45 seconds ago" at bounding box center [414, 120] width 106 height 29
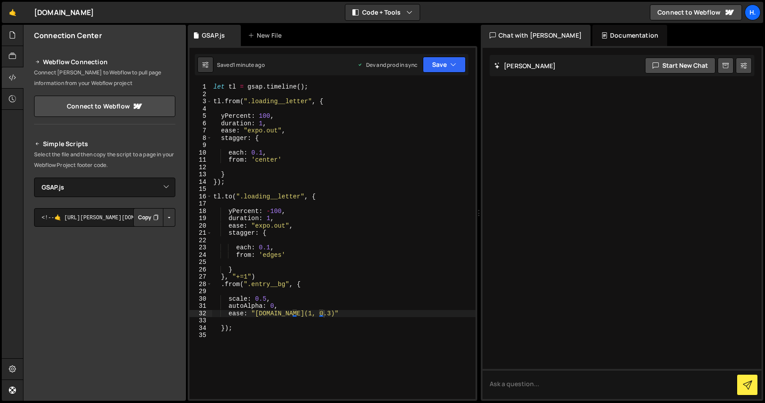
click at [338, 317] on div "let tl = gsap . timeline ( ) ; tl . from ( ".loading__letter" , { yPercent : 10…" at bounding box center [344, 248] width 264 height 330
type textarea "ease: "elastic.in(1, 0.3)","
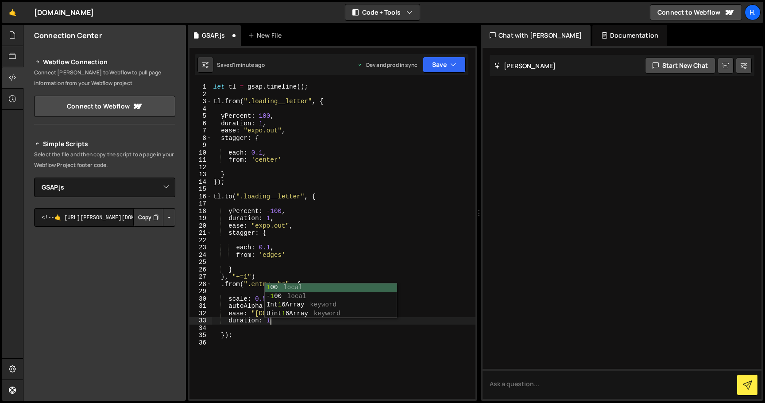
click at [452, 231] on div "let tl = gsap . timeline ( ) ; tl . from ( ".loading__letter" , { yPercent : 10…" at bounding box center [344, 248] width 264 height 330
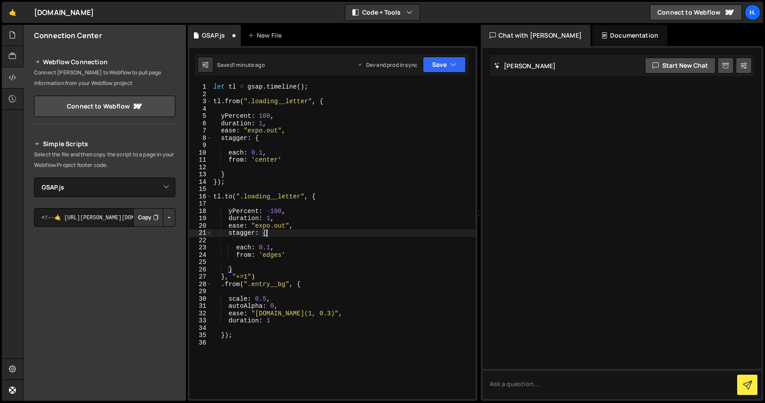
scroll to position [0, 3]
type textarea "stagger: {"
click at [458, 67] on button "Save" at bounding box center [444, 65] width 43 height 16
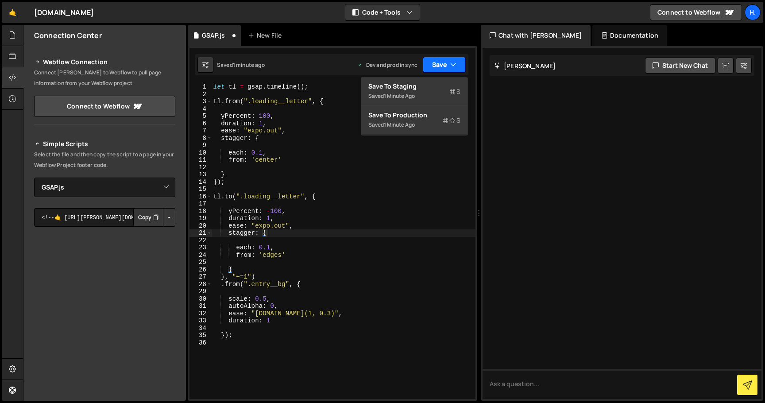
click at [458, 67] on button "Save" at bounding box center [444, 65] width 43 height 16
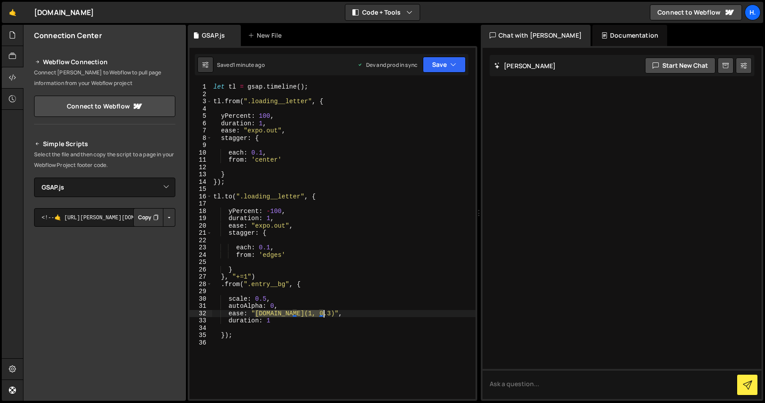
drag, startPoint x: 256, startPoint y: 315, endPoint x: 325, endPoint y: 312, distance: 68.7
click at [325, 312] on div "let tl = gsap . timeline ( ) ; tl . from ( ".loading__letter" , { yPercent : 10…" at bounding box center [344, 248] width 264 height 330
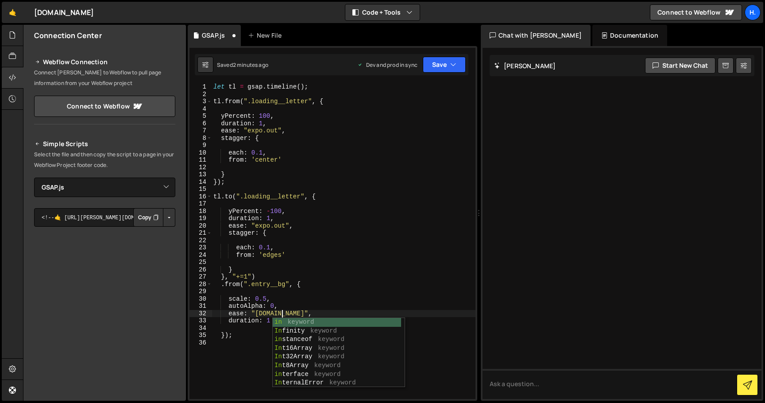
click at [369, 279] on div "let tl = gsap . timeline ( ) ; tl . from ( ".loading__letter" , { yPercent : 10…" at bounding box center [344, 248] width 264 height 330
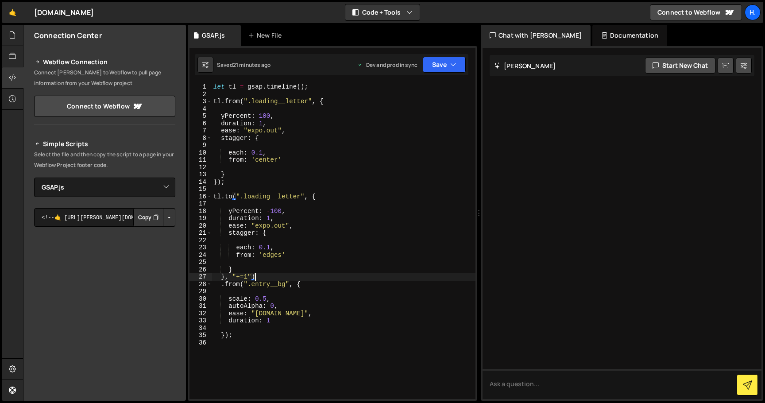
click at [255, 337] on div "let tl = gsap . timeline ( ) ; tl . from ( ".loading__letter" , { yPercent : 10…" at bounding box center [344, 248] width 264 height 330
type textarea ".from("img__wrapper", {);"
type textarea "yPercent: -150,"
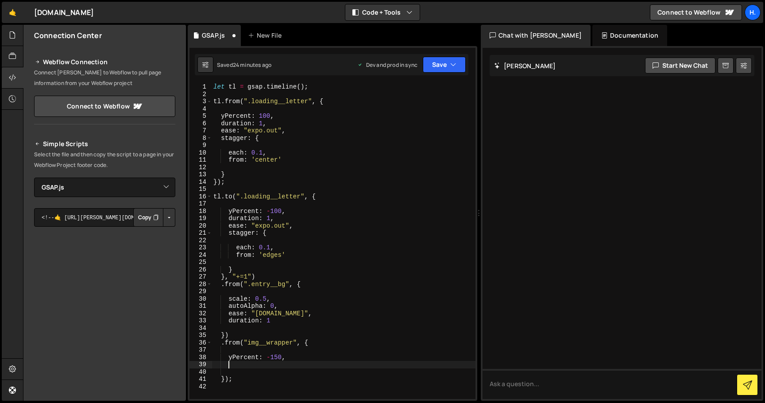
click at [271, 357] on div "let tl = gsap . timeline ( ) ; tl . from ( ".loading__letter" , { yPercent : 10…" at bounding box center [344, 248] width 264 height 330
type textarea "yPercent: 150,"
click at [279, 366] on div "let tl = gsap . timeline ( ) ; tl . from ( ".loading__letter" , { yPercent : 10…" at bounding box center [344, 248] width 264 height 330
type textarea "stagger: 0.05,"
type textarea "duration: 2,"
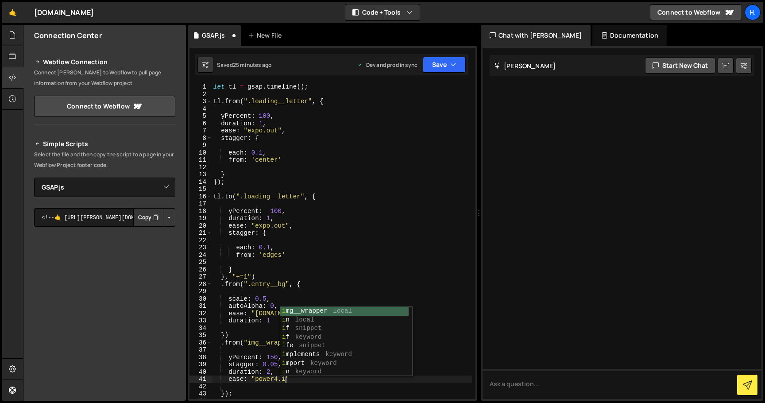
scroll to position [0, 5]
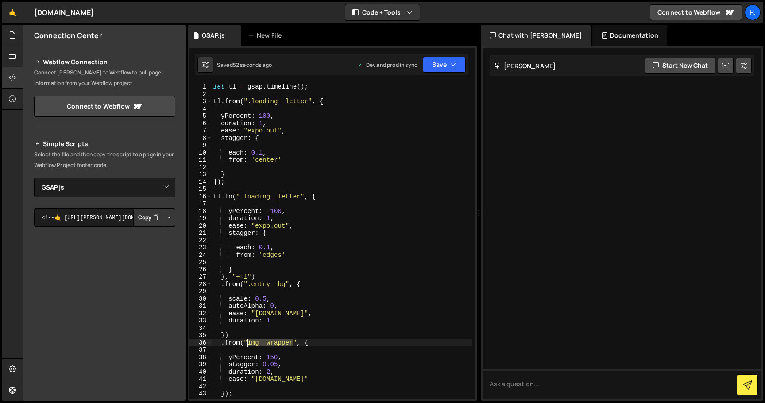
drag, startPoint x: 293, startPoint y: 343, endPoint x: 249, endPoint y: 342, distance: 43.8
click at [249, 342] on div "let tl = gsap . timeline ( ) ; tl . from ( ".loading__letter" , { yPercent : 10…" at bounding box center [342, 248] width 260 height 330
click at [325, 345] on div "let tl = gsap . timeline ( ) ; tl . from ( ".loading__letter" , { yPercent : 10…" at bounding box center [342, 248] width 260 height 330
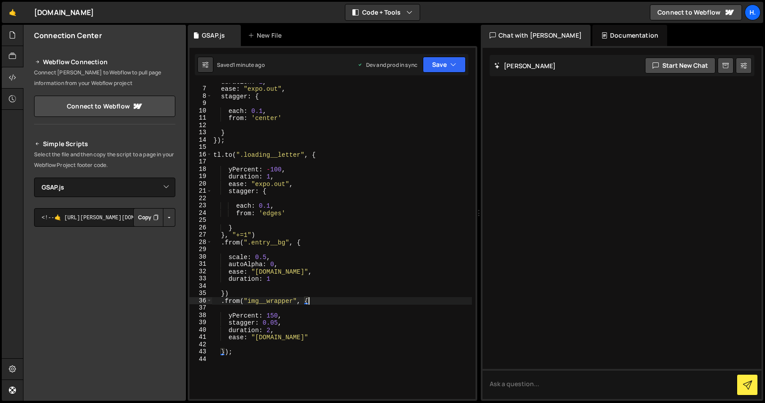
scroll to position [41, 0]
click at [248, 302] on div "duration : 1 , ease : "expo.out" , stagger : { each : 0.1 , from : 'center' } }…" at bounding box center [342, 244] width 260 height 330
click at [443, 65] on button "Save" at bounding box center [444, 65] width 43 height 16
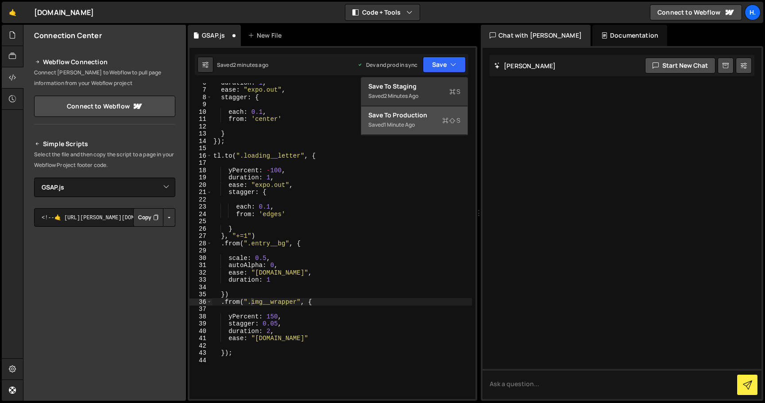
click at [420, 123] on div "Saved 1 minute ago" at bounding box center [414, 125] width 92 height 11
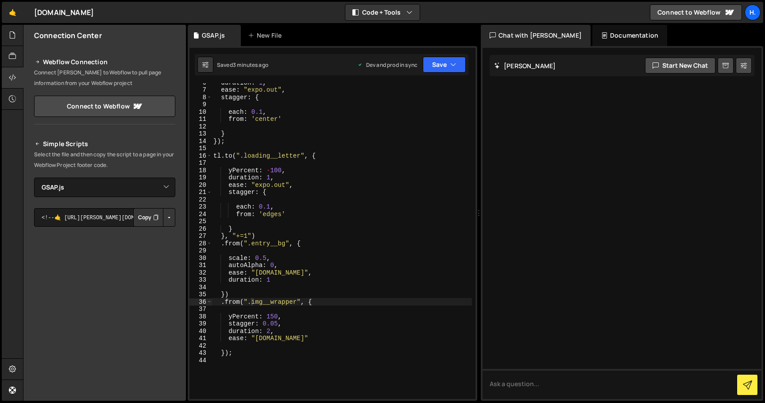
drag, startPoint x: 287, startPoint y: 337, endPoint x: 287, endPoint y: 342, distance: 4.9
click at [287, 338] on div "duration : 1 , ease : "expo.out" , stagger : { each : 0.1 , from : 'center' } }…" at bounding box center [342, 244] width 260 height 330
drag, startPoint x: 283, startPoint y: 323, endPoint x: 200, endPoint y: 320, distance: 83.7
click at [202, 323] on div "ease: "power4.inOut" 6 7 8 9 10 11 12 13 14 15 16 17 18 19 20 21 22 23 24 25 26…" at bounding box center [332, 241] width 286 height 316
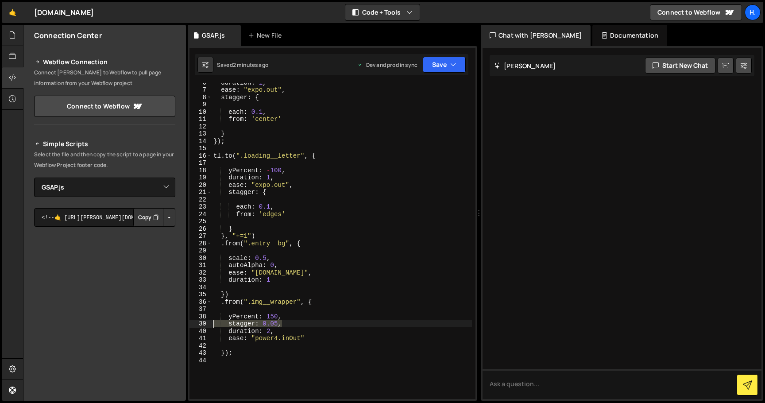
type textarea "stagger: 0.05,"
type textarea "ease: "power4.inOut""
type textarea "ease: "power4.inOut","
type textarea "w"
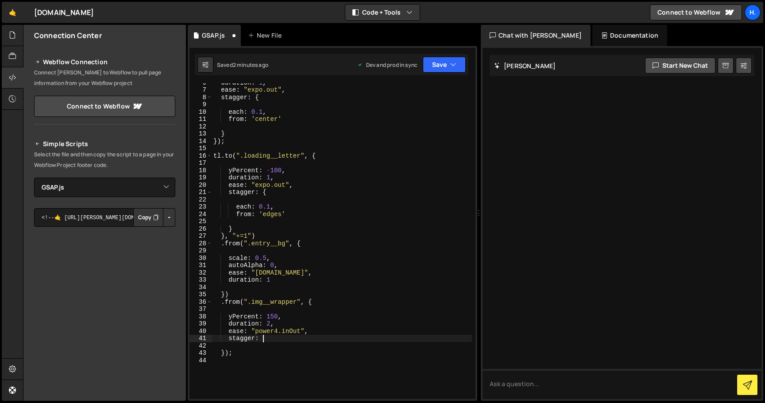
scroll to position [0, 3]
type textarea "stagger: {}"
type textarea "each: 0.05,"
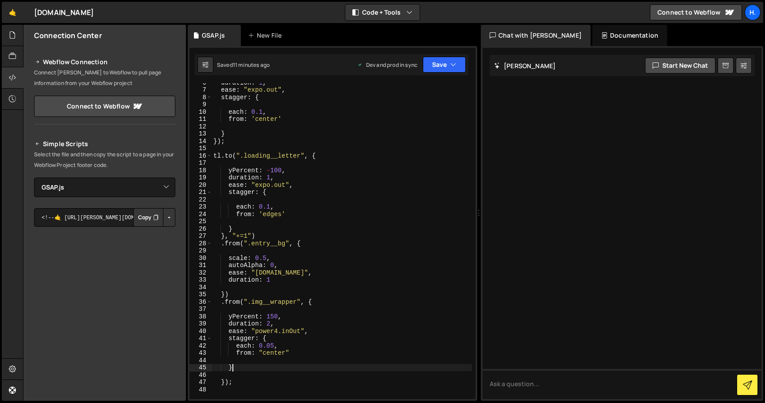
click at [245, 366] on div "duration : 1 , ease : "expo.out" , stagger : { each : 0.1 , from : 'center' } }…" at bounding box center [342, 244] width 260 height 330
type textarea "}"
type textarea "."
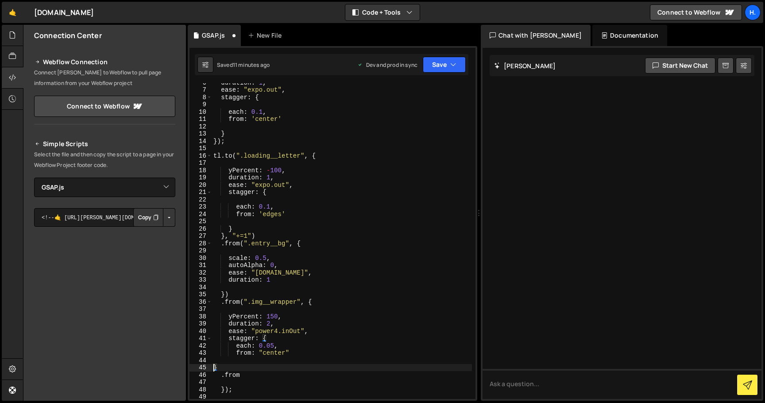
type textarea "}"
type textarea ".from(".gallery__img", {)"
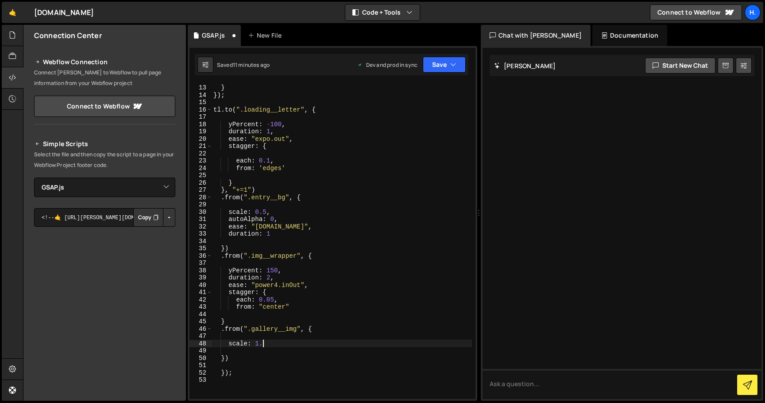
scroll to position [0, 3]
type textarea "scale: 1.8,"
click at [224, 365] on div "} }) ; tl . to ( ".loading__letter" , { yPercent : - 100 , duration : 1 , ease …" at bounding box center [342, 242] width 260 height 330
type textarea "}, "<)"
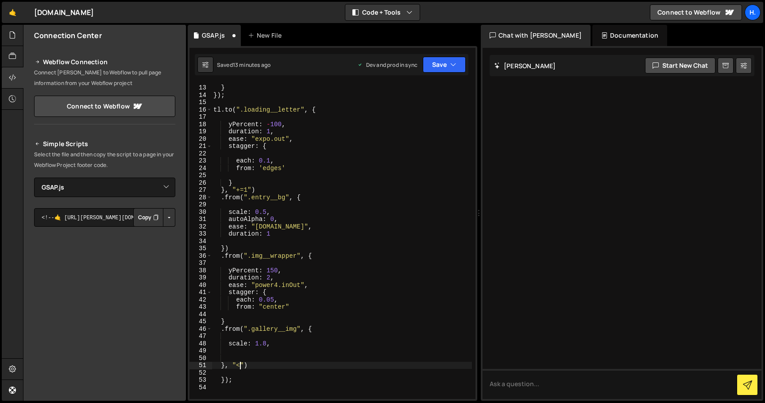
scroll to position [0, 1]
click at [275, 348] on div "} }) ; tl . to ( ".loading__letter" , { yPercent : - 100 , duration : 1 , ease …" at bounding box center [342, 242] width 260 height 330
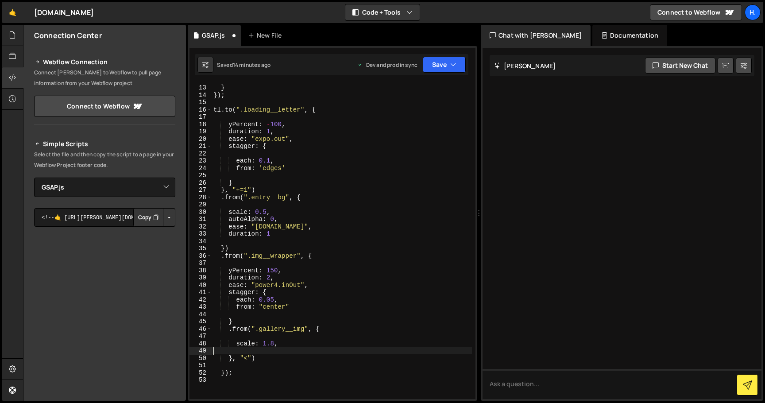
scroll to position [0, 0]
click at [310, 343] on div "} }) ; tl . to ( ".loading__letter" , { yPercent : - 100 , duration : 1 , ease …" at bounding box center [342, 242] width 260 height 330
click at [247, 322] on div "} }) ; tl . to ( ".loading__letter" , { yPercent : - 100 , duration : 1 , ease …" at bounding box center [342, 242] width 260 height 330
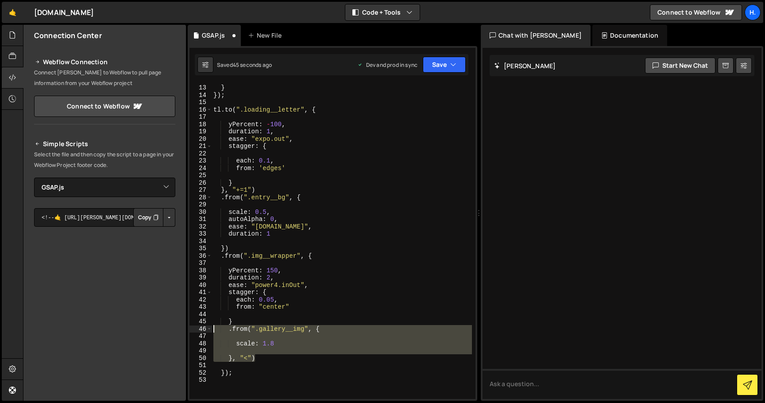
drag, startPoint x: 262, startPoint y: 357, endPoint x: 190, endPoint y: 330, distance: 76.2
click at [190, 330] on div "} 12 13 14 15 16 17 18 19 20 21 22 23 24 25 26 27 28 29 30 31 32 33 34 35 36 37…" at bounding box center [332, 241] width 286 height 316
type textarea ".from(".gallery__img", {"
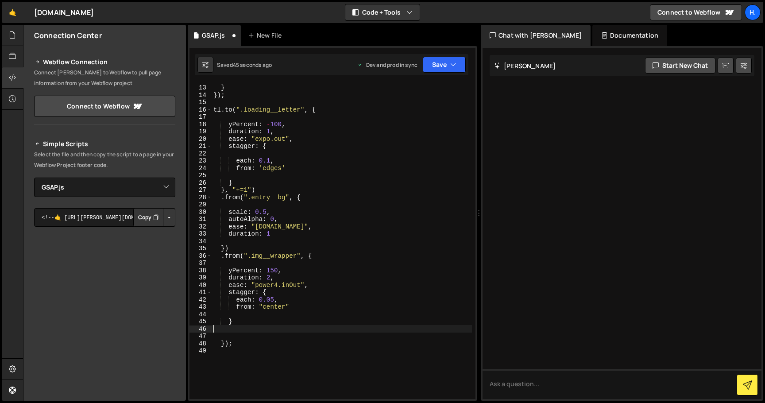
scroll to position [0, 0]
type textarea "}"
paste textarea "}, "<")"
click at [236, 345] on div "} }) ; tl . to ( ".loading__letter" , { yPercent : - 100 , duration : 1 , ease …" at bounding box center [342, 242] width 260 height 330
click at [229, 373] on div "} }) ; tl . to ( ".loading__letter" , { yPercent : - 100 , duration : 1 , ease …" at bounding box center [342, 242] width 260 height 330
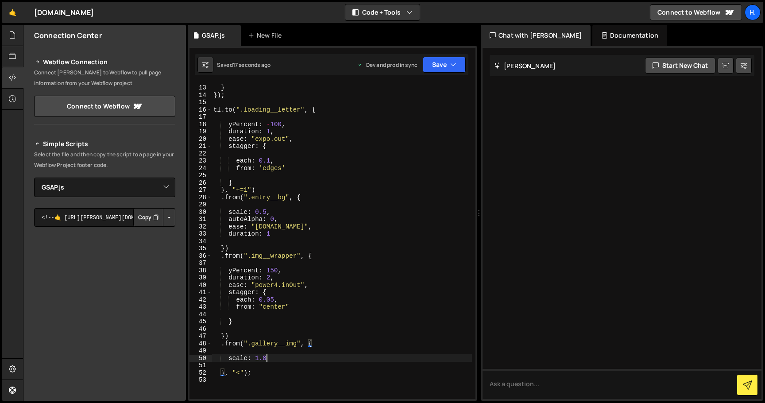
click at [286, 359] on div "} }) ; tl . to ( ".loading__letter" , { yPercent : - 100 , duration : 1 , ease …" at bounding box center [342, 242] width 260 height 330
drag, startPoint x: 252, startPoint y: 344, endPoint x: 297, endPoint y: 343, distance: 44.3
click at [297, 343] on div "} }) ; tl . to ( ".loading__letter" , { yPercent : - 100 , duration : 1 , ease …" at bounding box center [342, 242] width 260 height 330
type textarea ".from(".gallery__img", {"
paste textarea
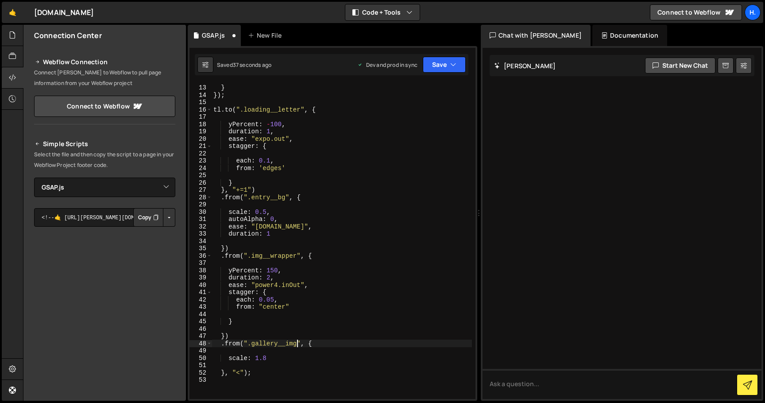
click at [333, 354] on div "} }) ; tl . to ( ".loading__letter" , { yPercent : - 100 , duration : 1 , ease …" at bounding box center [342, 242] width 260 height 330
click at [289, 360] on div "} }) ; tl . to ( ".loading__letter" , { yPercent : - 100 , duration : 1 , ease …" at bounding box center [342, 242] width 260 height 330
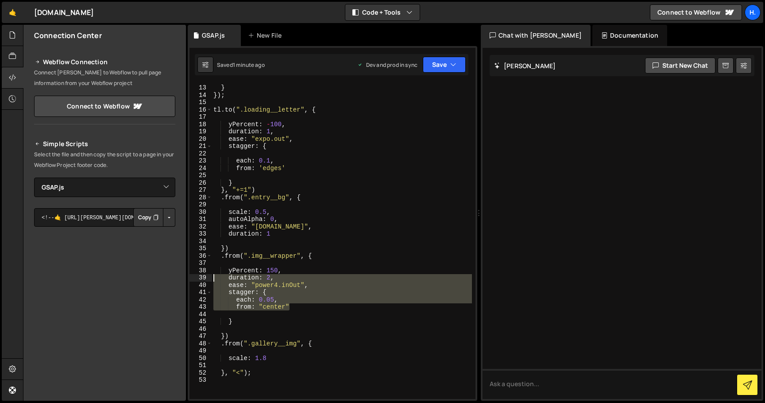
drag, startPoint x: 298, startPoint y: 307, endPoint x: 193, endPoint y: 279, distance: 108.1
click at [193, 279] on div "scale: 1.8 12 13 14 15 16 17 18 19 20 21 22 23 24 25 26 27 28 29 30 31 32 33 34…" at bounding box center [332, 241] width 286 height 316
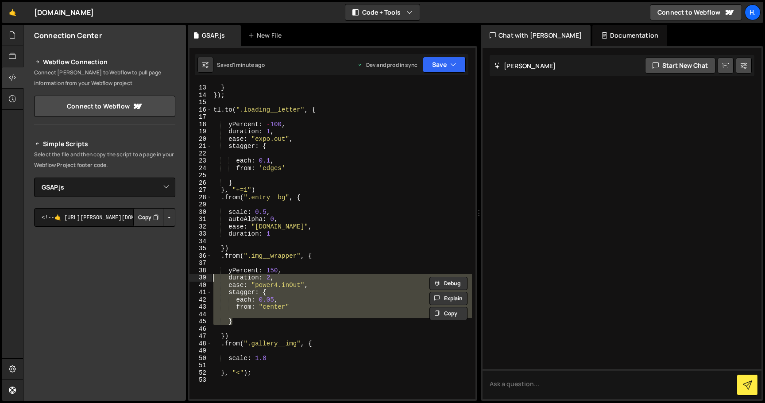
drag, startPoint x: 246, startPoint y: 324, endPoint x: 189, endPoint y: 281, distance: 71.7
click at [189, 281] on div "1 Type cmd + s to save your Javascript file. הההההההההההההההההההההההההההההההההה…" at bounding box center [333, 223] width 290 height 355
click at [278, 360] on div "} }) ; tl . to ( ".loading__letter" , { yPercent : - 100 , duration : 1 , ease …" at bounding box center [342, 242] width 260 height 330
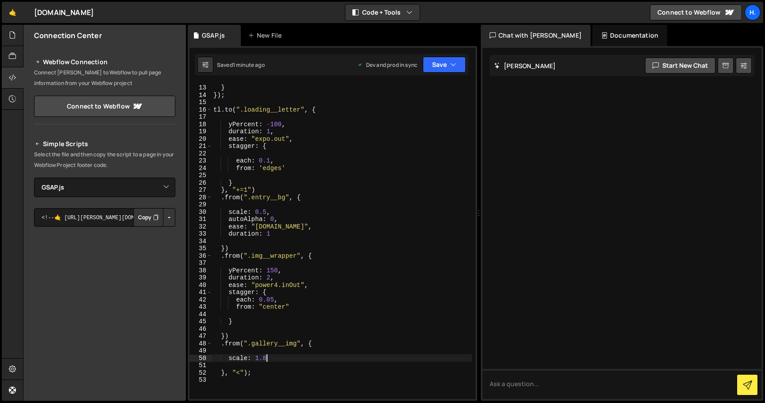
type textarea "scale: 1.8,"
paste textarea "}"
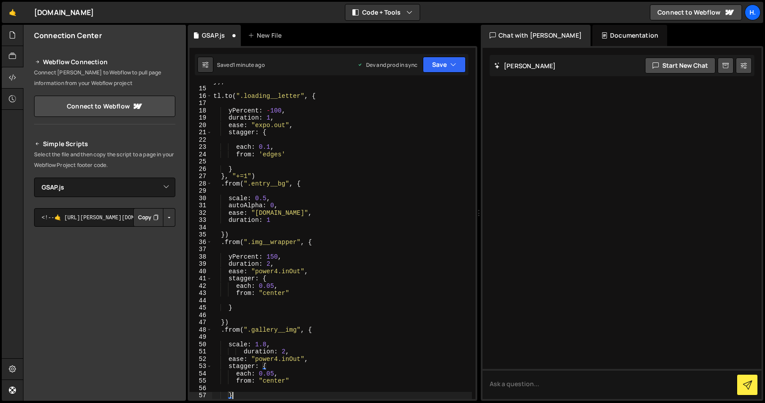
click at [245, 352] on div "}) ; tl . to ( ".loading__letter" , { yPercent : - 100 , duration : 1 , ease : …" at bounding box center [342, 242] width 260 height 330
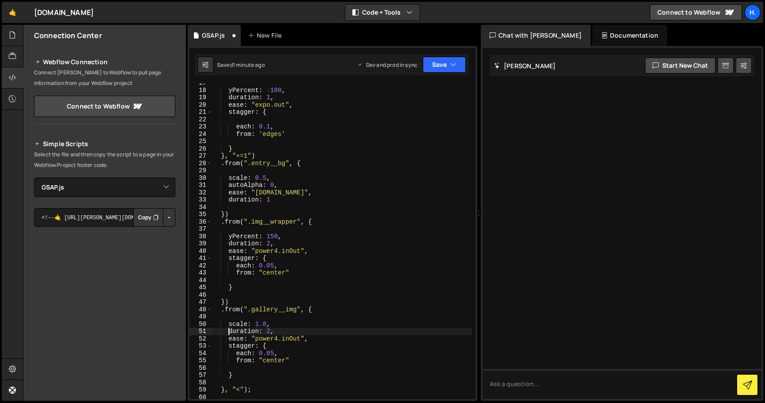
scroll to position [124, 0]
click at [260, 318] on div "yPercent : - 100 , duration : 1 , ease : "expo.out" , stagger : { each : 0.1 , …" at bounding box center [342, 241] width 260 height 330
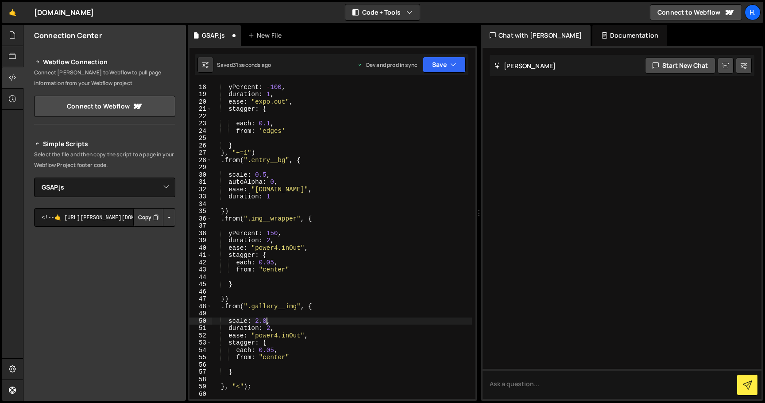
scroll to position [0, 4]
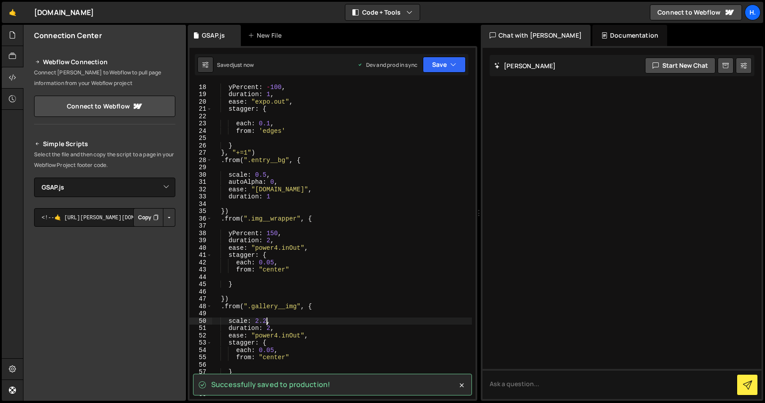
click at [296, 273] on div "yPercent : - 100 , duration : 1 , ease : "expo.out" , stagger : { each : 0.1 , …" at bounding box center [342, 241] width 260 height 330
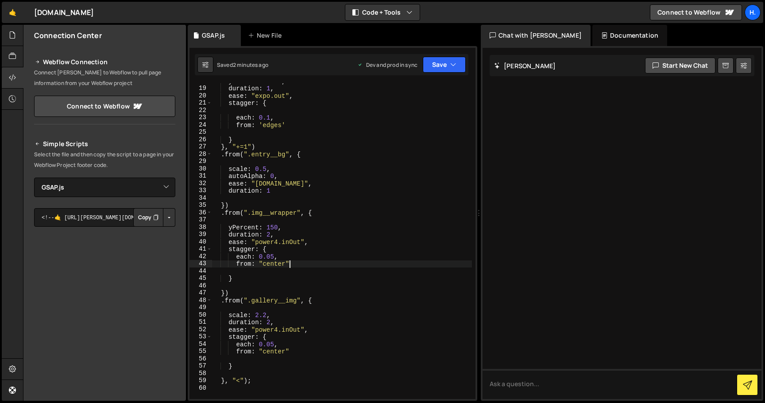
scroll to position [130, 0]
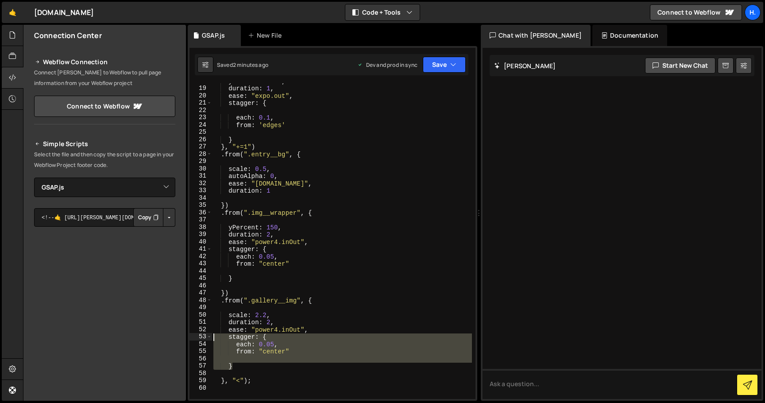
drag, startPoint x: 262, startPoint y: 365, endPoint x: 192, endPoint y: 334, distance: 76.1
click at [192, 334] on div "from: "center" 18 19 20 21 22 23 24 25 26 27 28 29 30 31 32 33 34 35 36 37 38 3…" at bounding box center [332, 241] width 286 height 316
type textarea "stagger: { each: 0.05,"
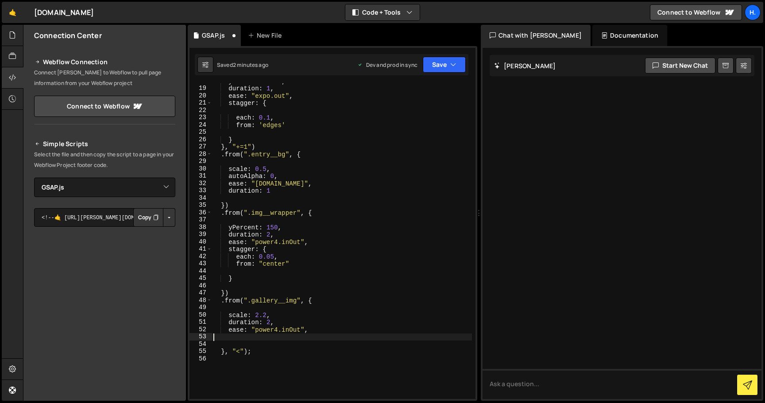
scroll to position [0, 0]
drag, startPoint x: 271, startPoint y: 322, endPoint x: 273, endPoint y: 317, distance: 4.8
click at [271, 322] on div "yPercent : - 100 , duration : 1 , ease : "expo.out" , stagger : { each : 0.1 , …" at bounding box center [342, 242] width 260 height 330
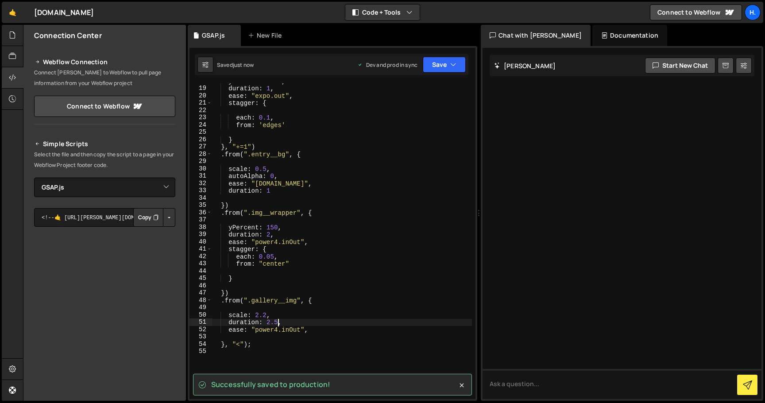
type textarea "duration: 2.5,"
